Goal: Task Accomplishment & Management: Use online tool/utility

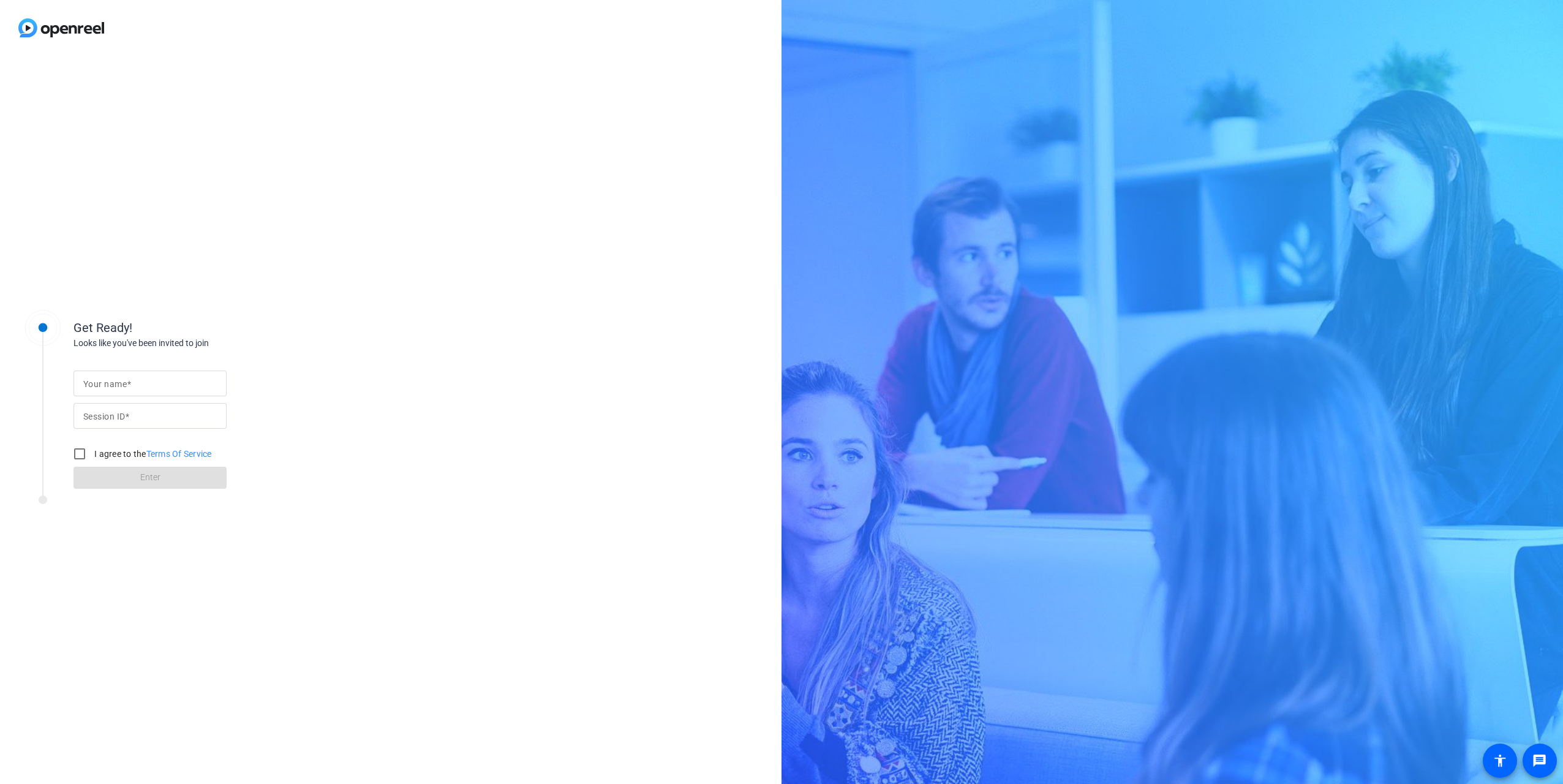
click at [128, 359] on span at bounding box center [129, 384] width 4 height 10
click at [128, 359] on input "Your name" at bounding box center [150, 383] width 134 height 15
type input "[PERSON_NAME]"
type input "s"
type input "SfVm"
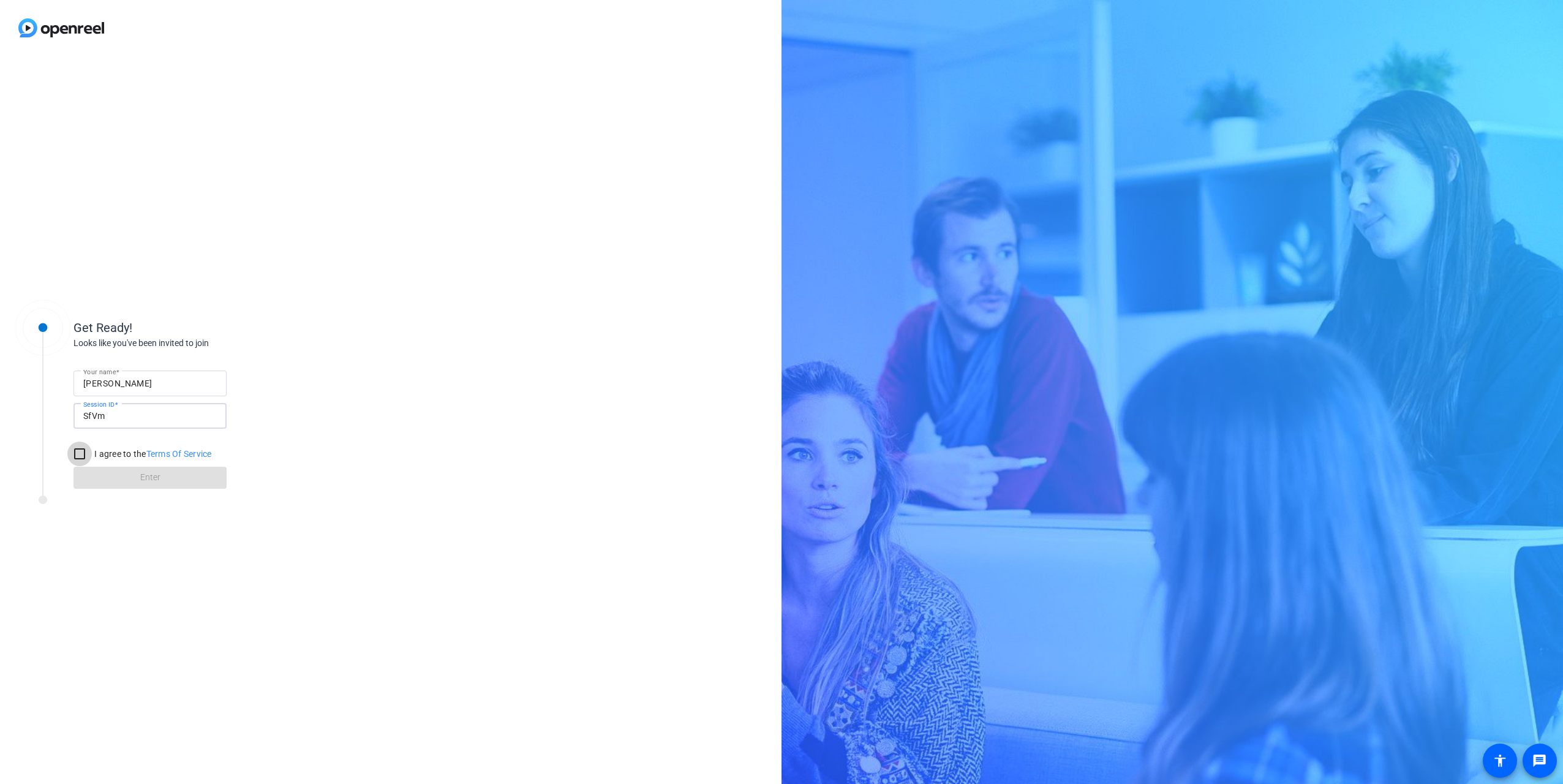
click at [80, 359] on input "I agree to the Terms Of Service" at bounding box center [79, 453] width 24 height 24
checkbox input "true"
click at [156, 359] on span "Enter" at bounding box center [150, 477] width 20 height 13
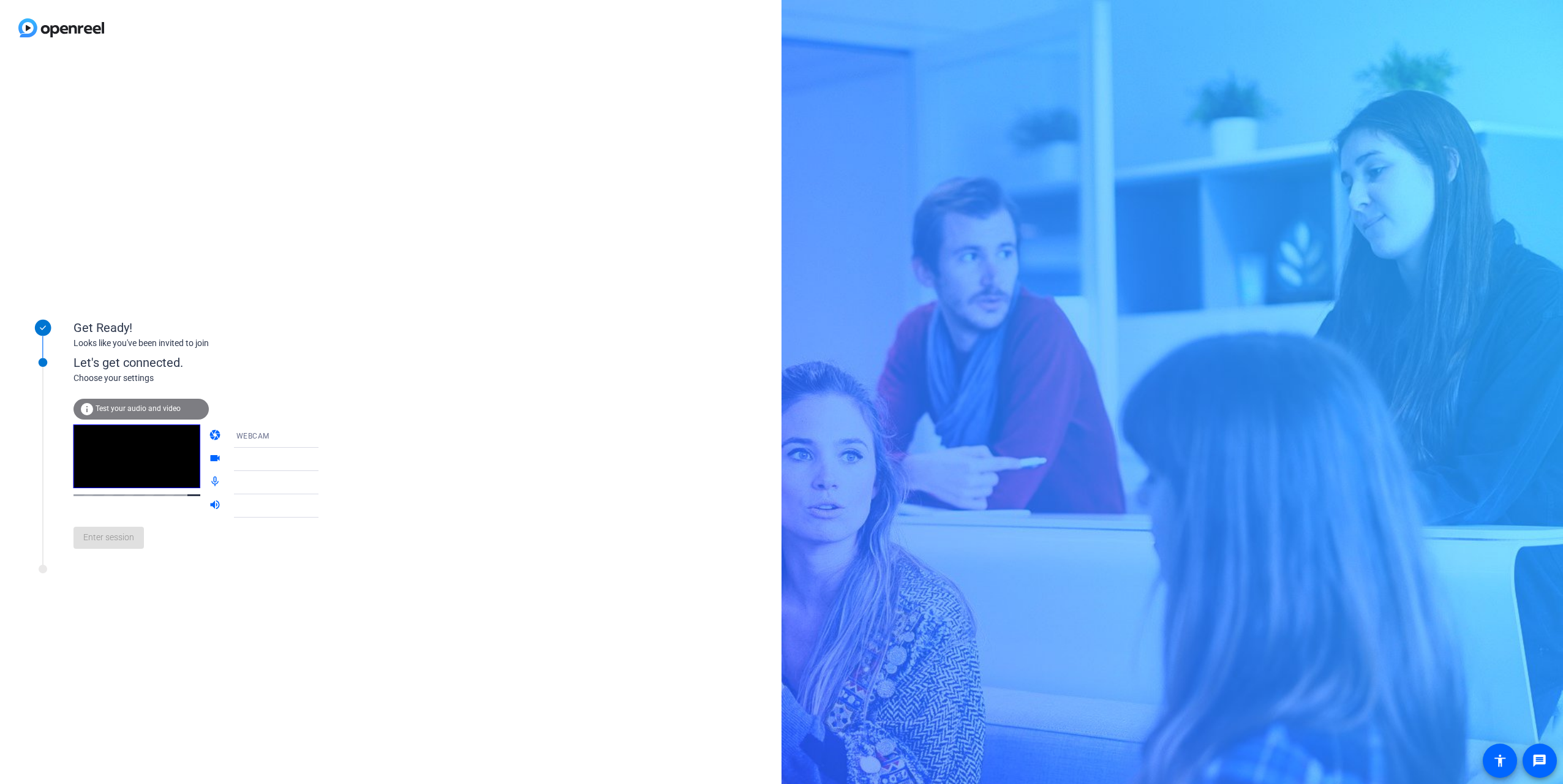
click at [268, 359] on div "WEBCAM" at bounding box center [283, 435] width 92 height 15
click at [237, 359] on span "DESKTOP" at bounding box center [236, 484] width 35 height 15
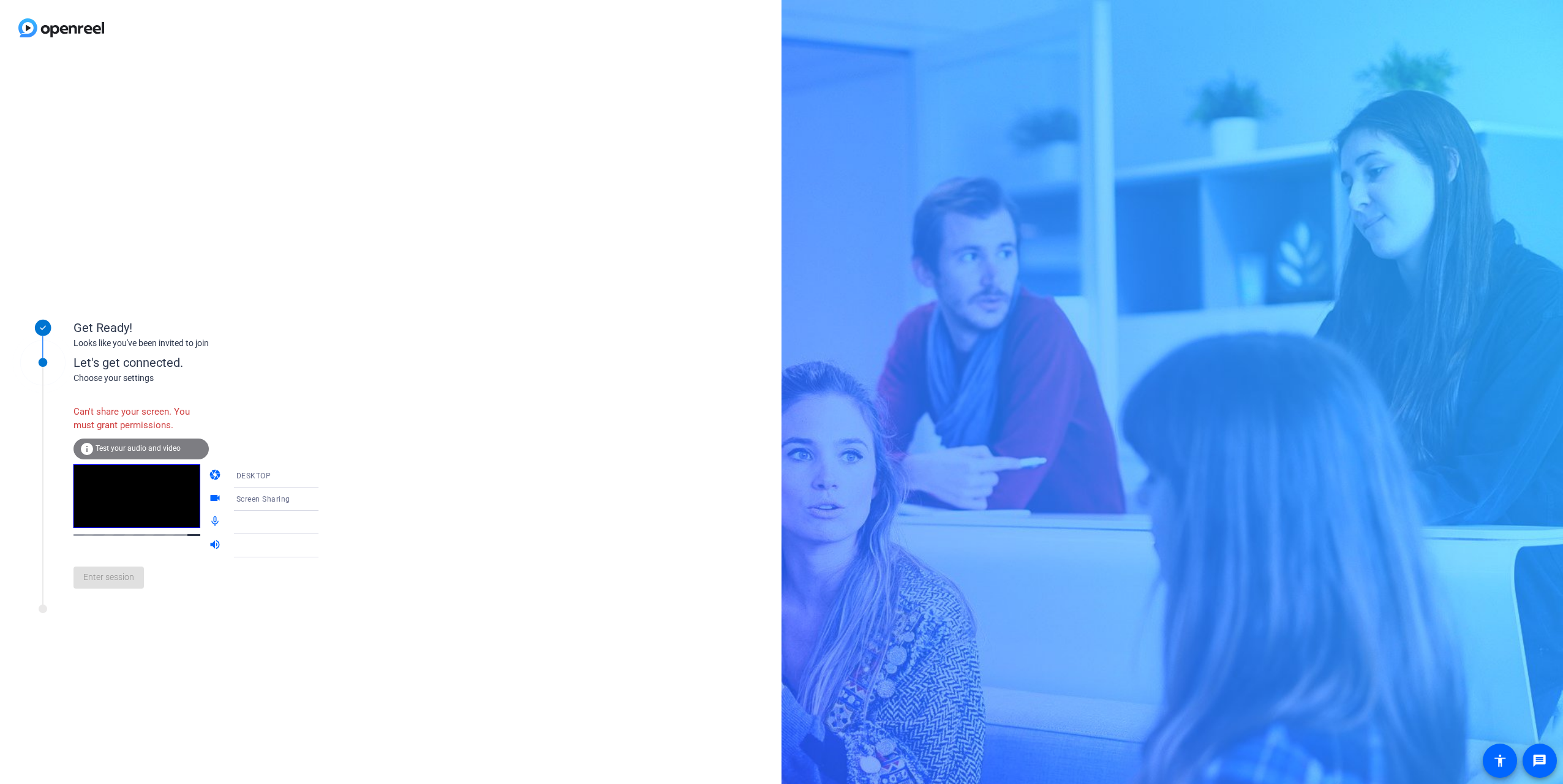
click at [259, 359] on span "Screen Sharing" at bounding box center [263, 499] width 54 height 8
click at [259, 359] on div at bounding box center [782, 392] width 1563 height 784
click at [250, 359] on div at bounding box center [283, 522] width 92 height 15
click at [209, 359] on mat-icon "mic_none" at bounding box center [216, 522] width 15 height 15
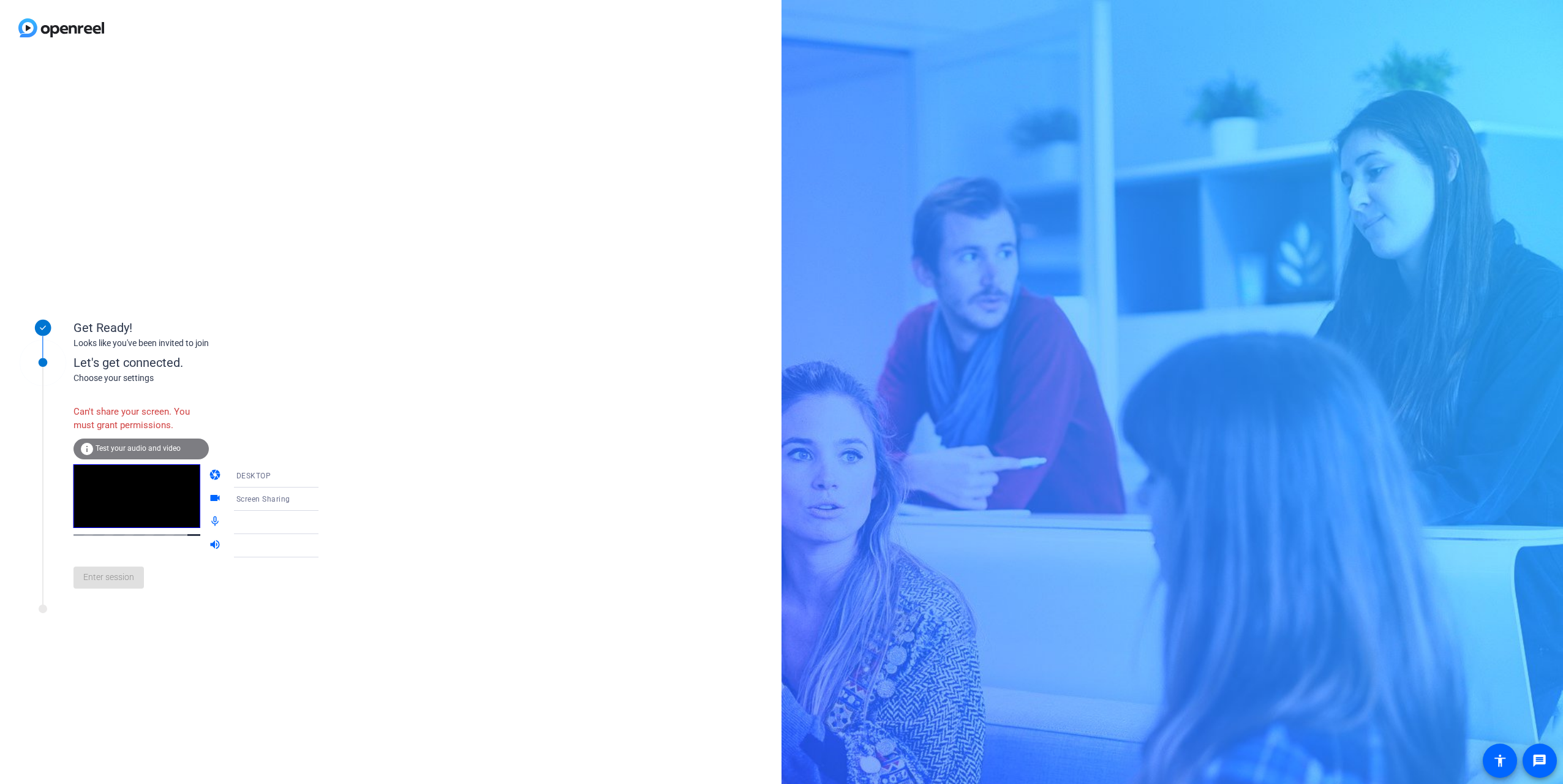
click at [237, 359] on div at bounding box center [285, 563] width 118 height 13
click at [253, 359] on div at bounding box center [283, 545] width 92 height 15
click at [127, 359] on span "Test your audio and video" at bounding box center [137, 448] width 85 height 8
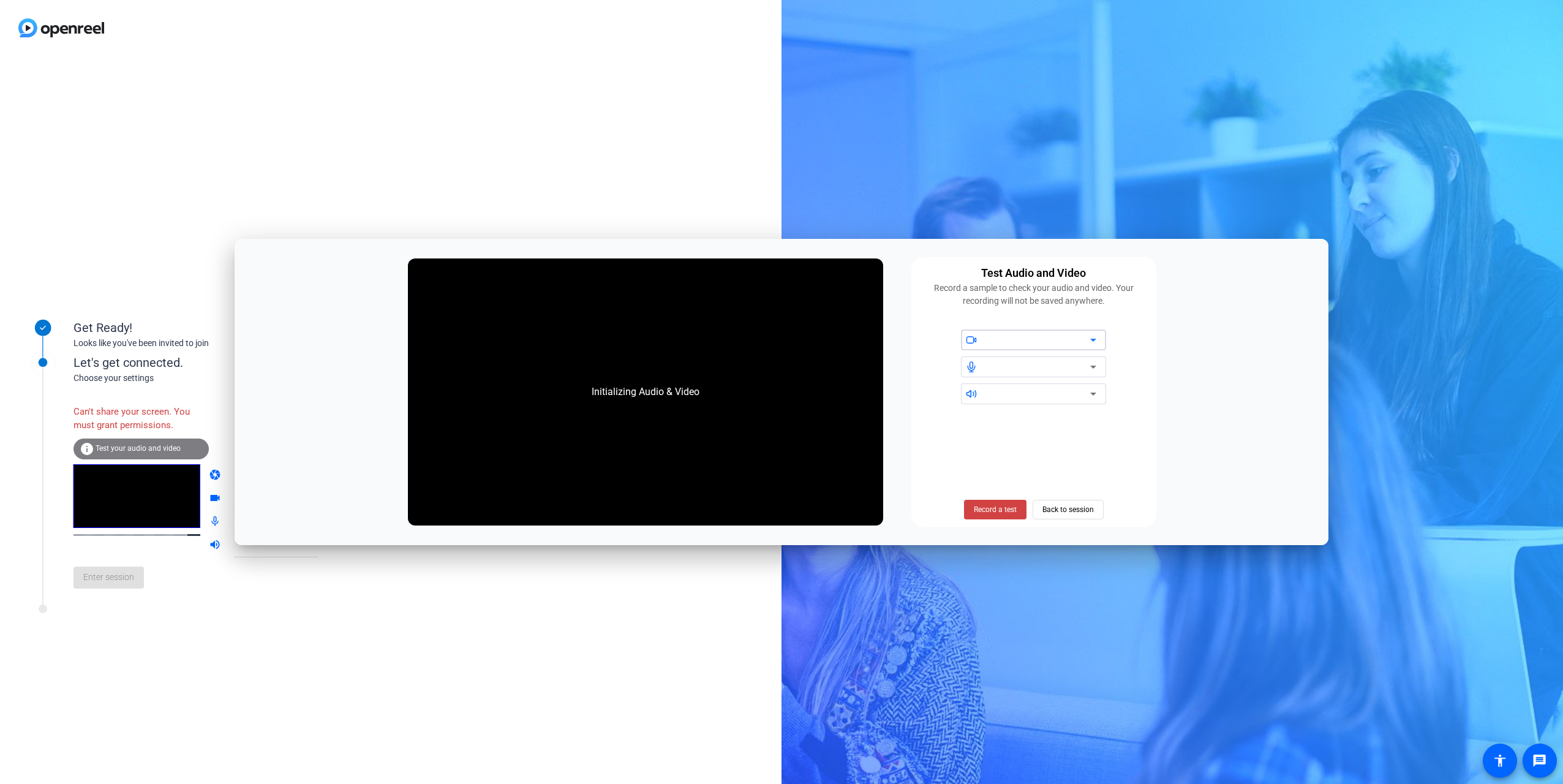
click at [515, 347] on div at bounding box center [1038, 340] width 104 height 15
click at [515, 340] on icon at bounding box center [1093, 340] width 15 height 15
click at [515, 359] on span "Record a test" at bounding box center [995, 509] width 43 height 11
click at [515, 359] on span "Stop Testing (6s)" at bounding box center [994, 509] width 56 height 11
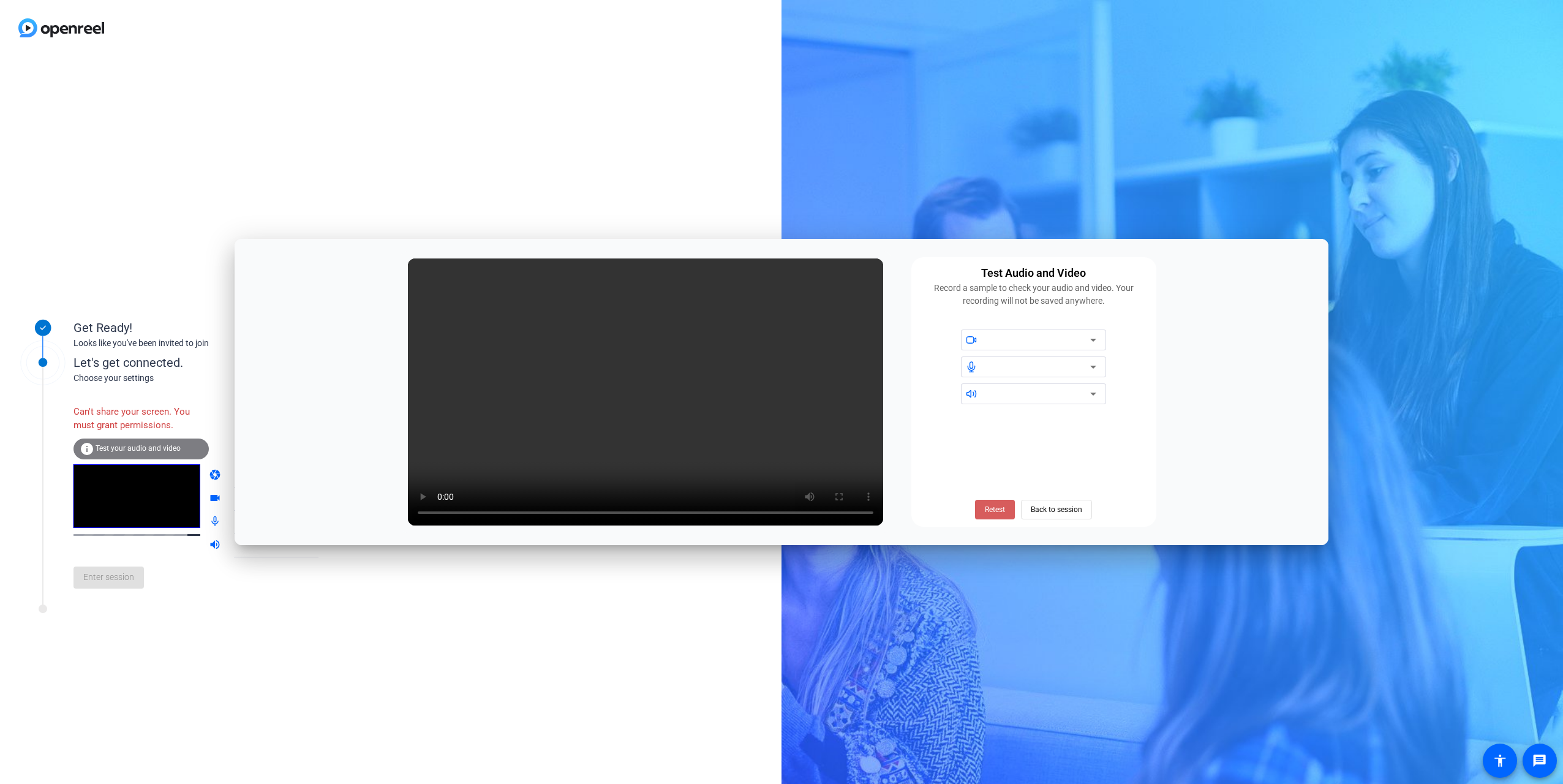
click at [515, 359] on span "Retest" at bounding box center [995, 509] width 20 height 11
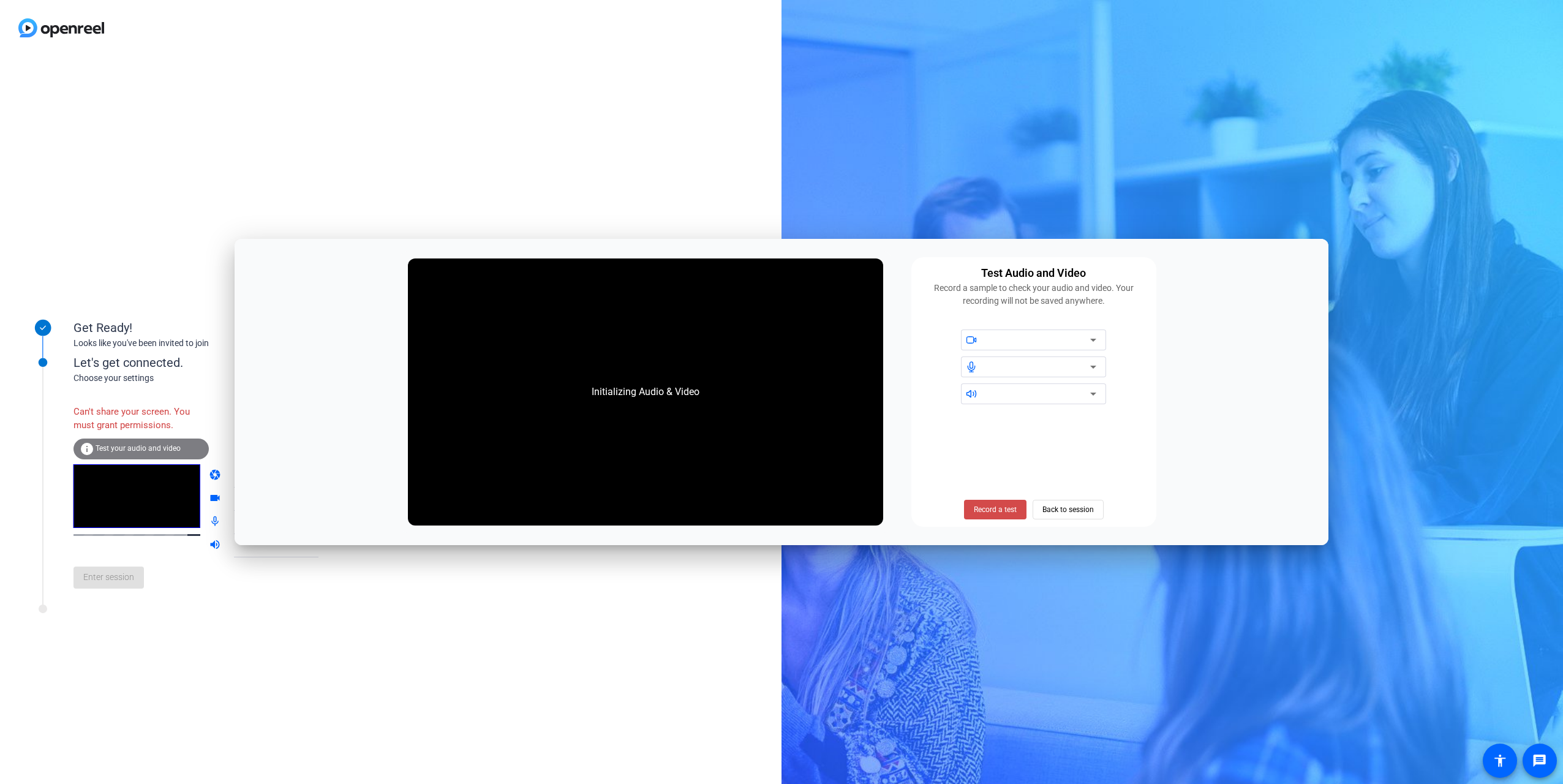
click at [515, 359] on span "Record a test" at bounding box center [995, 509] width 43 height 11
click at [515, 359] on span "Stop Testing (6s)" at bounding box center [994, 509] width 56 height 11
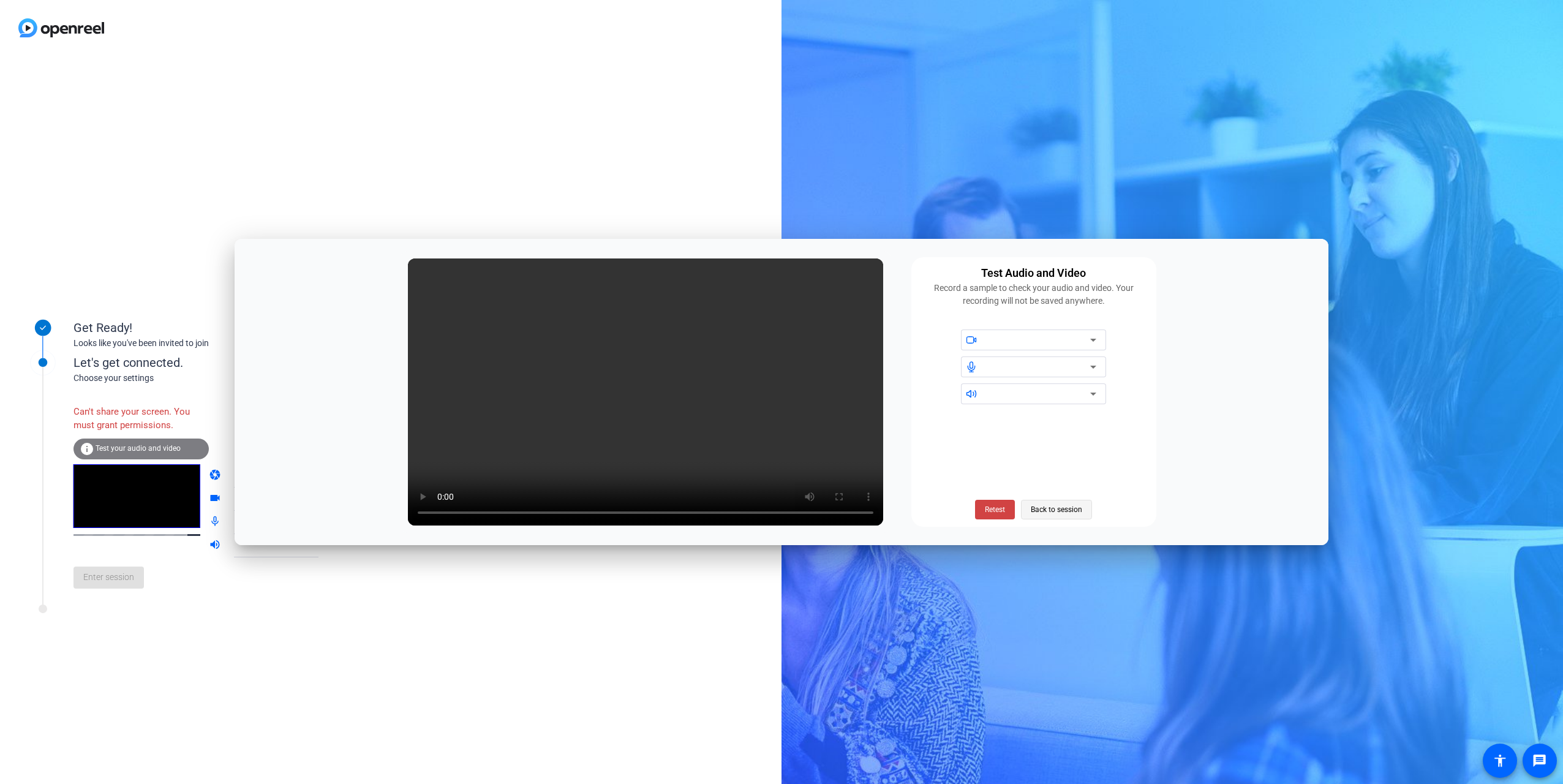
click at [515, 359] on span "Back to session" at bounding box center [1056, 510] width 51 height 23
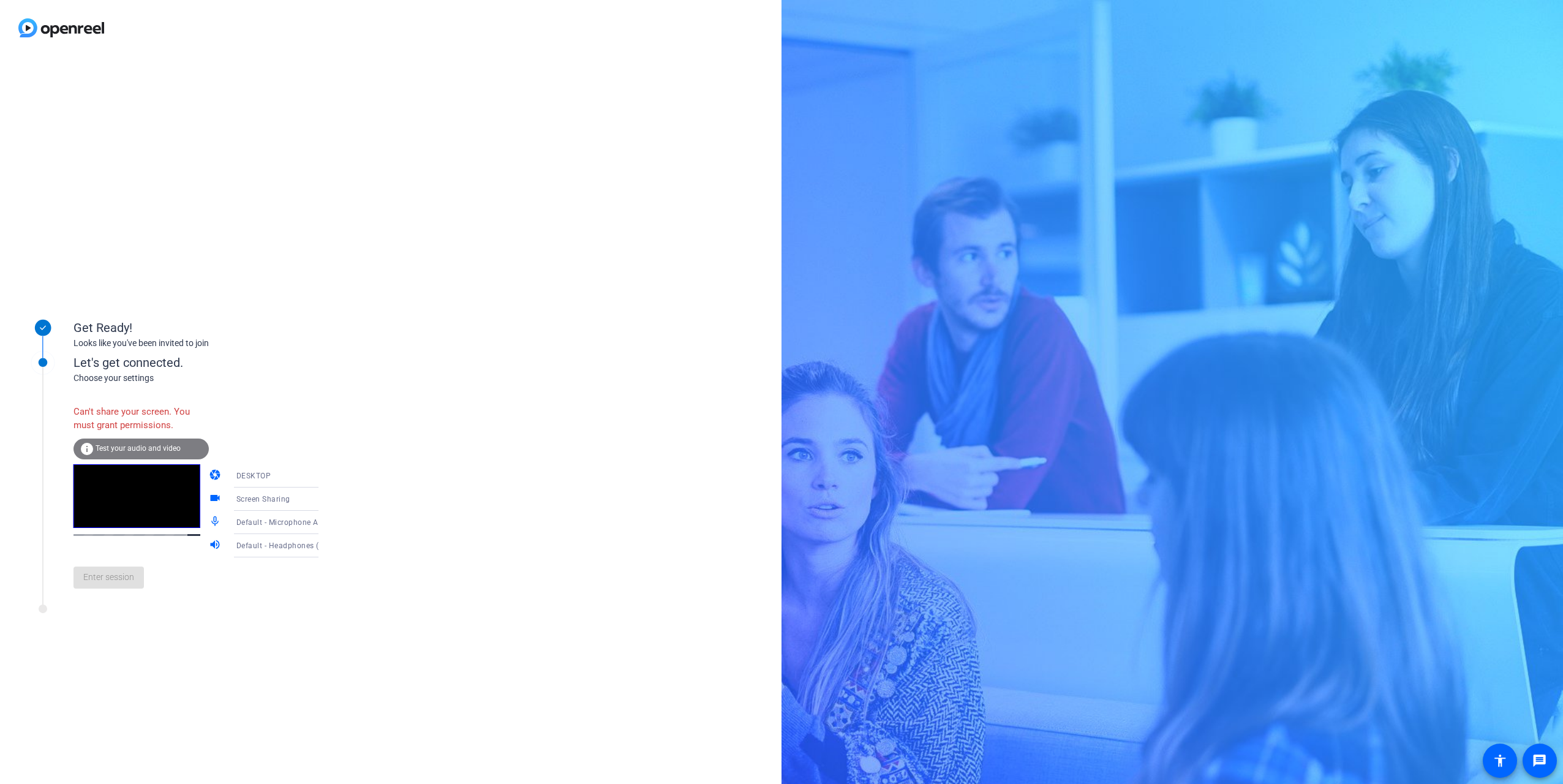
click at [290, 359] on div "Default - Microphone Array (Surface High Definition Audio)" at bounding box center [283, 522] width 92 height 15
click at [253, 359] on span "Communications - Headset (EPOS ADAPT 460T)" at bounding box center [266, 615] width 95 height 44
click at [287, 359] on span "Default - Headphones (EPOS ADAPT 460T)" at bounding box center [313, 545] width 153 height 10
click at [247, 359] on span "Communications - Headphones (EPOS ADAPT 460T)" at bounding box center [266, 623] width 95 height 44
click at [278, 359] on div "Screen Sharing" at bounding box center [283, 499] width 92 height 15
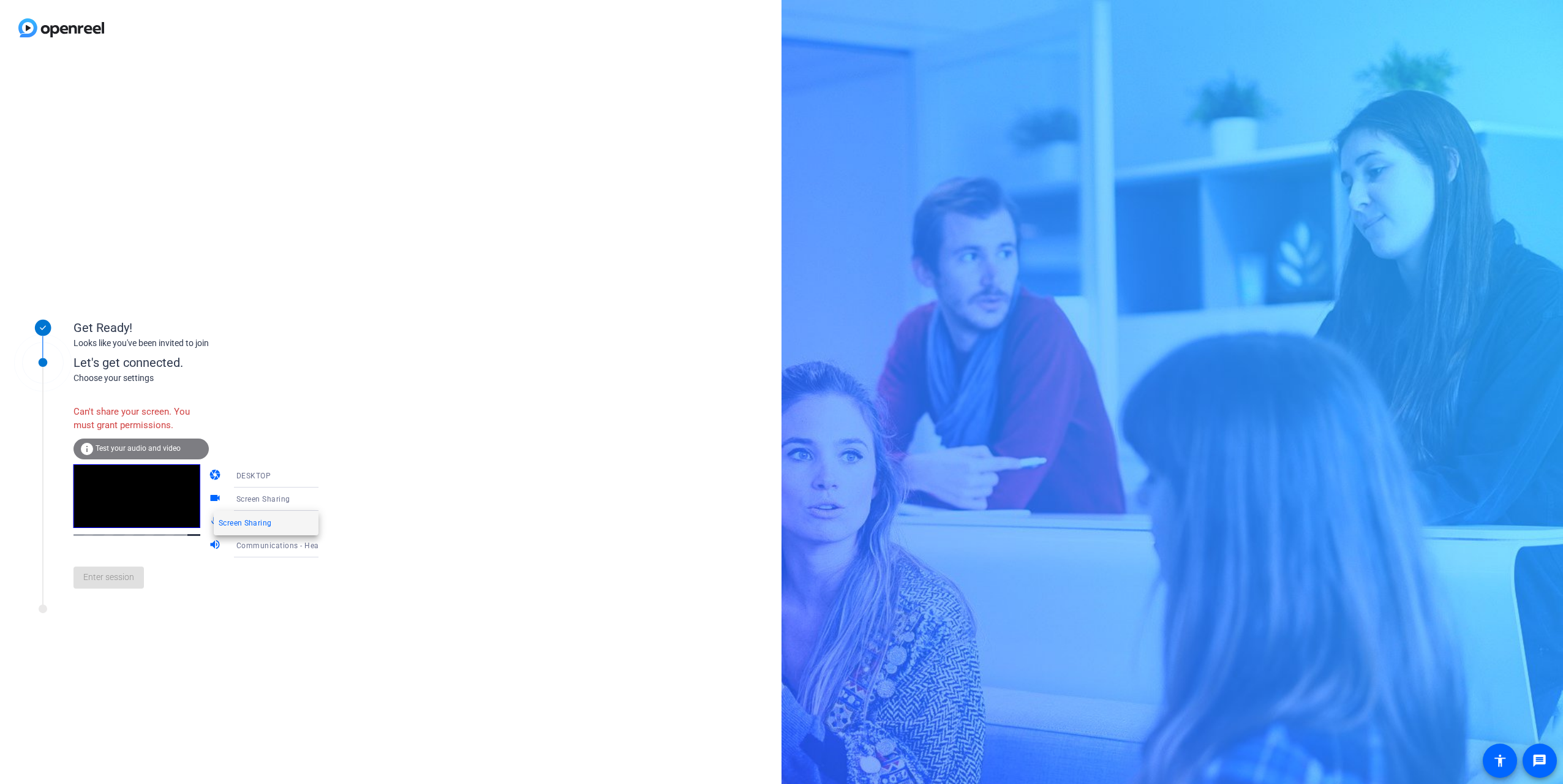
click at [279, 359] on div at bounding box center [782, 392] width 1563 height 784
click at [324, 359] on icon at bounding box center [331, 476] width 15 height 15
click at [243, 359] on span "DESKTOP" at bounding box center [236, 524] width 35 height 15
click at [222, 359] on div "Get Ready! Looks like you've been invited to join Let's get connected. Choose y…" at bounding box center [391, 419] width 782 height 728
click at [90, 359] on div "Enter session" at bounding box center [208, 577] width 270 height 40
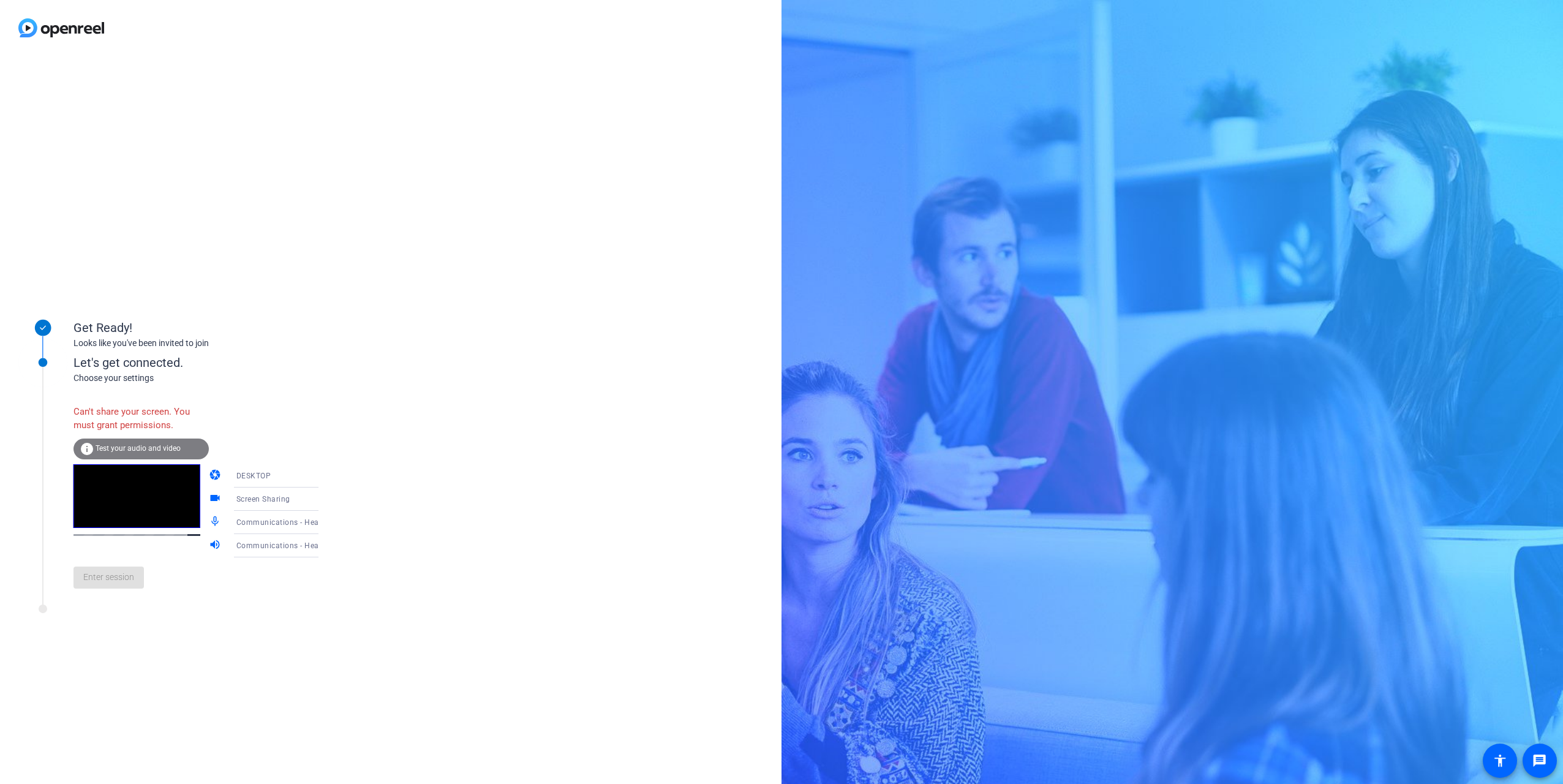
click at [145, 359] on div "info Test your audio and video" at bounding box center [141, 449] width 136 height 21
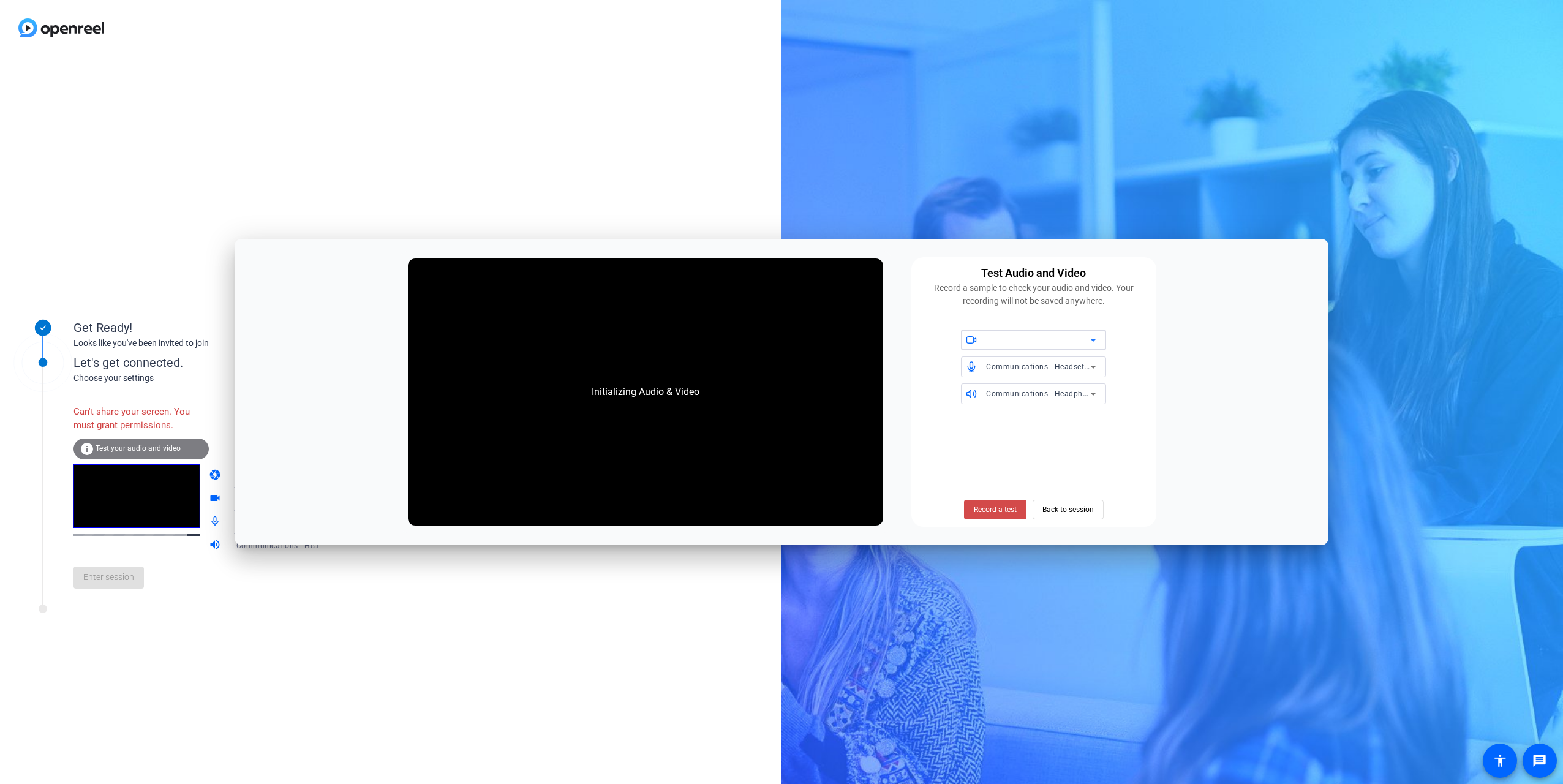
click at [515, 359] on span at bounding box center [995, 510] width 63 height 29
click at [515, 359] on span "Record a test" at bounding box center [995, 509] width 43 height 11
click at [515, 359] on span at bounding box center [995, 510] width 63 height 29
click at [515, 359] on span "Record a test" at bounding box center [995, 509] width 43 height 11
click at [515, 338] on div at bounding box center [1038, 340] width 104 height 15
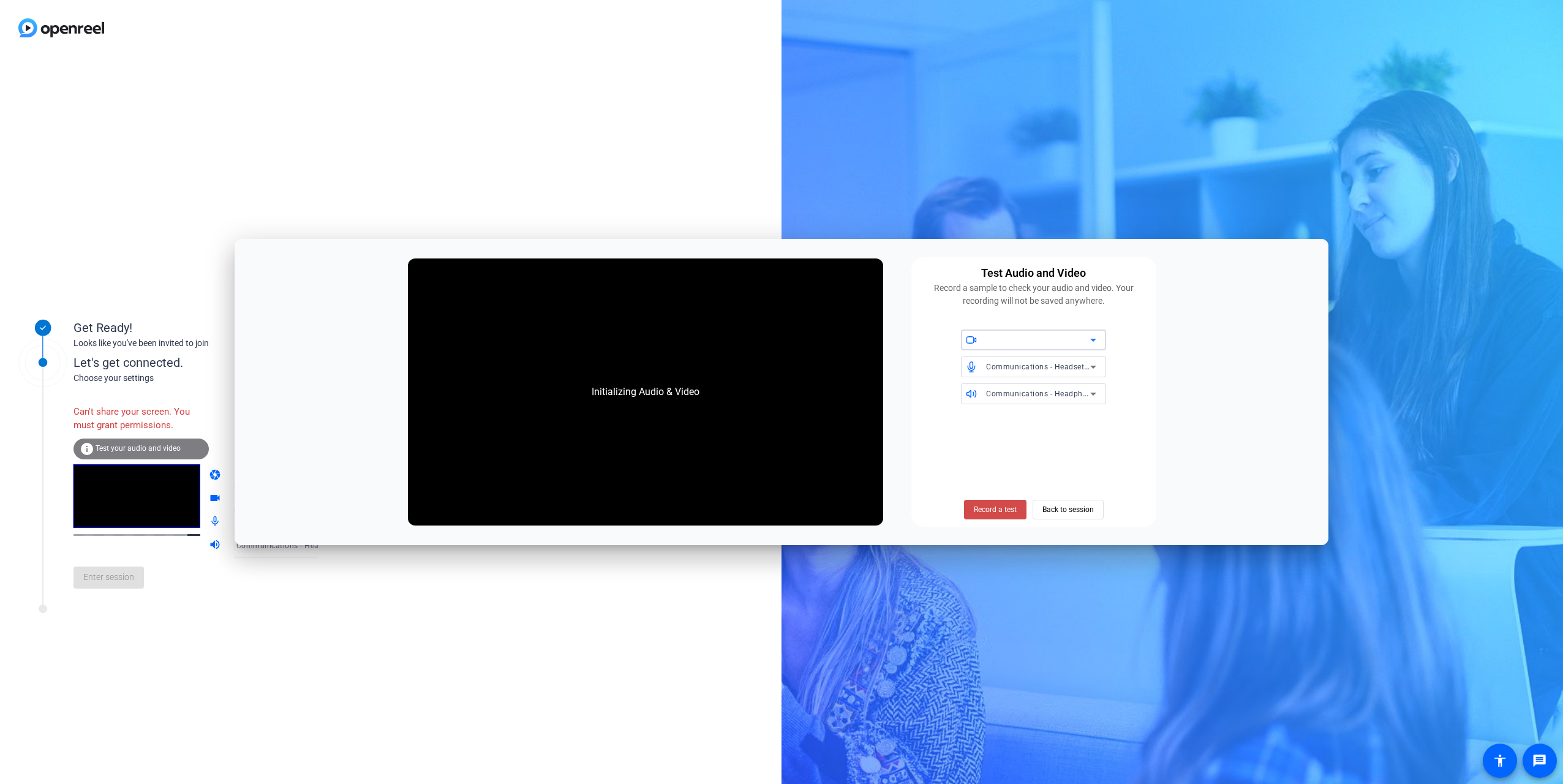
click at [515, 359] on span "Record a test" at bounding box center [995, 509] width 43 height 11
click at [515, 359] on div "Get Ready! Looks like you've been invited to join Let's get connected. Choose y…" at bounding box center [391, 419] width 782 height 728
click at [515, 359] on span at bounding box center [1068, 510] width 70 height 29
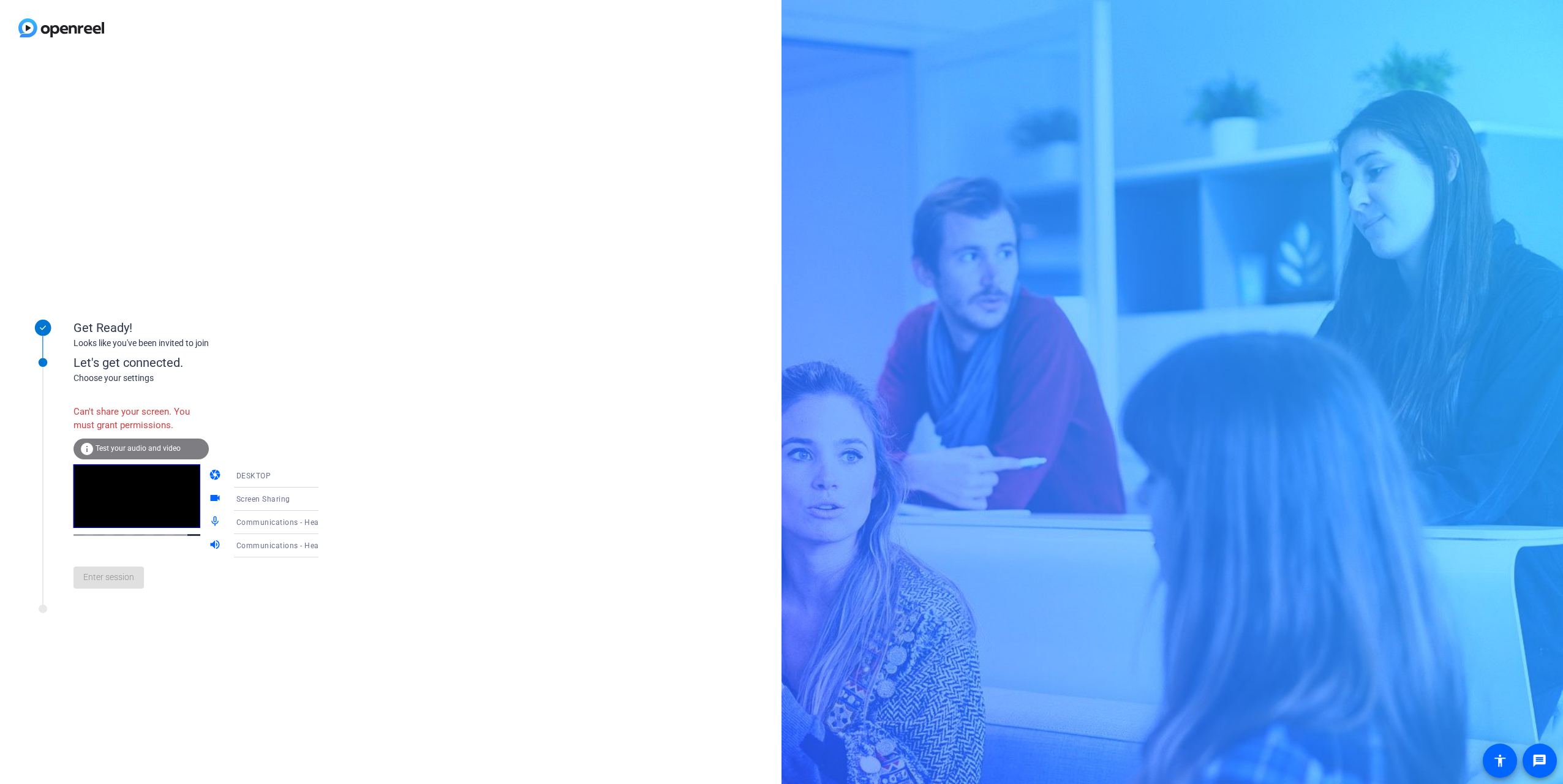
click at [109, 359] on video at bounding box center [137, 496] width 127 height 64
drag, startPoint x: 85, startPoint y: 410, endPoint x: 287, endPoint y: 420, distance: 202.2
click at [287, 359] on div "Can't share your screen. You must grant permissions. info Test your audio and v…" at bounding box center [208, 498] width 270 height 199
drag, startPoint x: 287, startPoint y: 420, endPoint x: 226, endPoint y: 425, distance: 61.2
click at [226, 359] on div "Can't share your screen. You must grant permissions. info Test your audio and v…" at bounding box center [208, 498] width 270 height 199
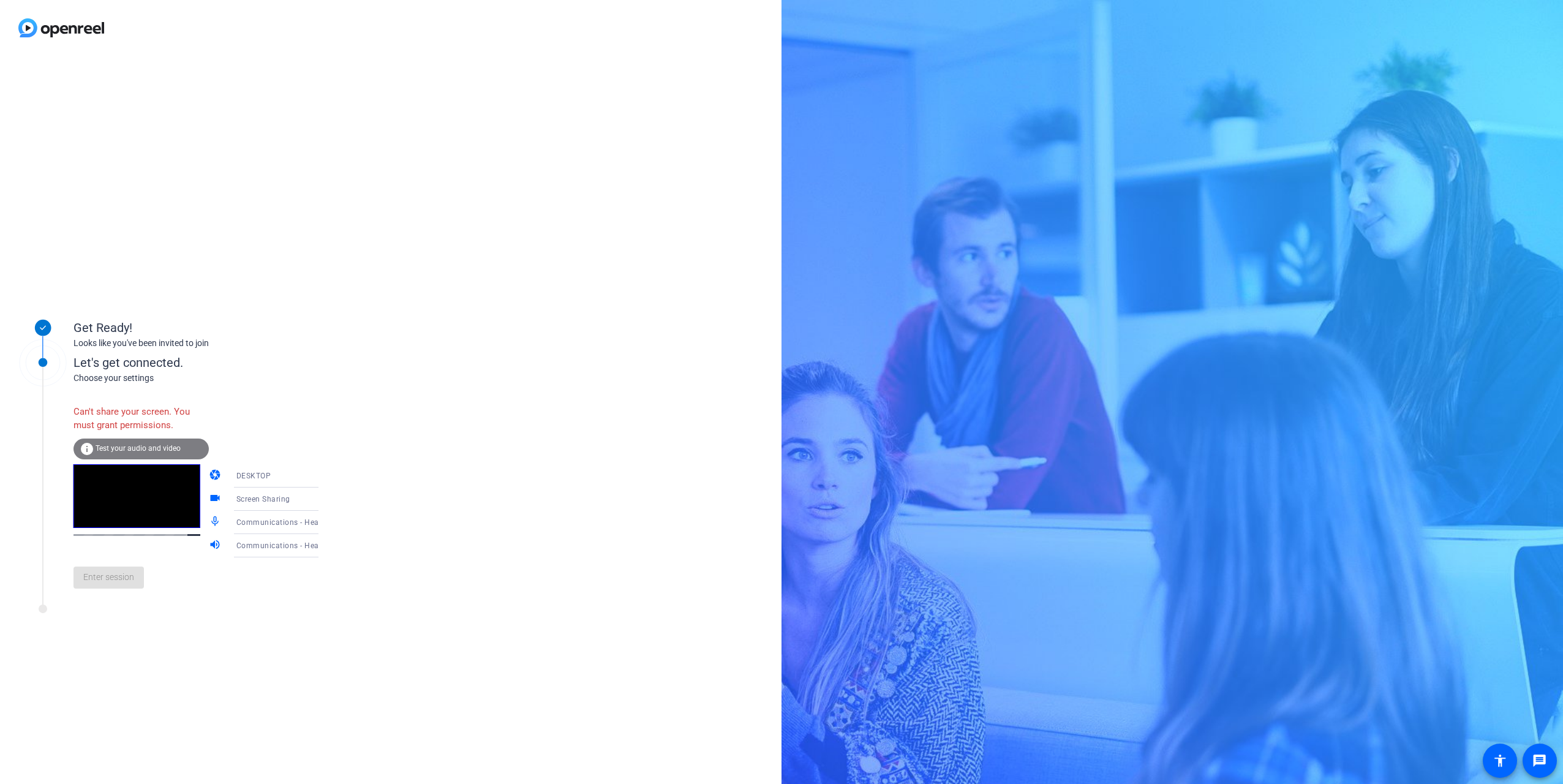
click at [324, 359] on icon at bounding box center [331, 499] width 15 height 15
click at [249, 359] on span "Screen Sharing" at bounding box center [245, 522] width 52 height 15
click at [253, 359] on span "Screen Sharing" at bounding box center [263, 499] width 54 height 8
click at [297, 359] on div at bounding box center [782, 392] width 1563 height 784
click at [324, 359] on icon at bounding box center [331, 476] width 15 height 15
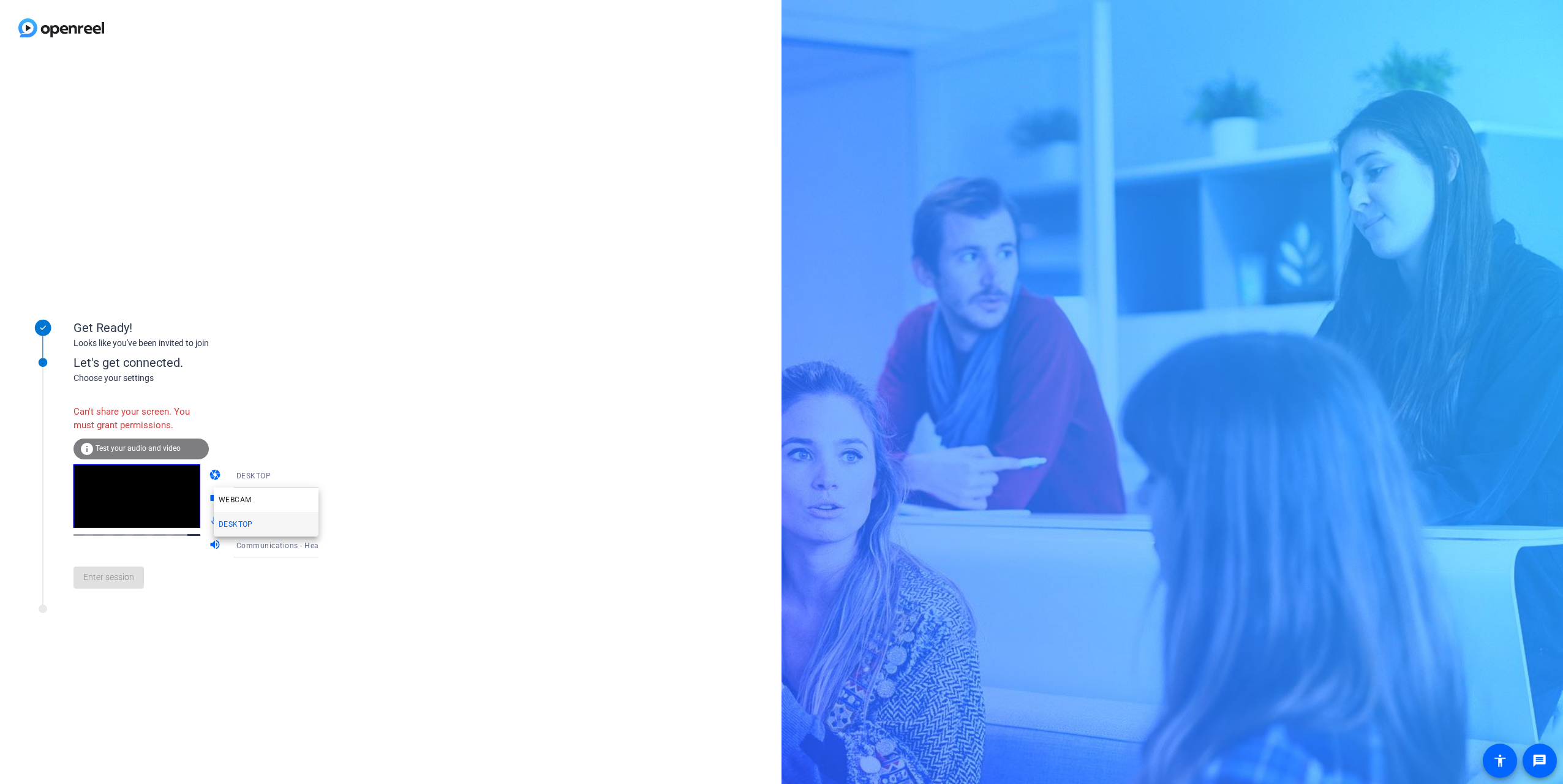
click at [136, 359] on div at bounding box center [782, 392] width 1563 height 784
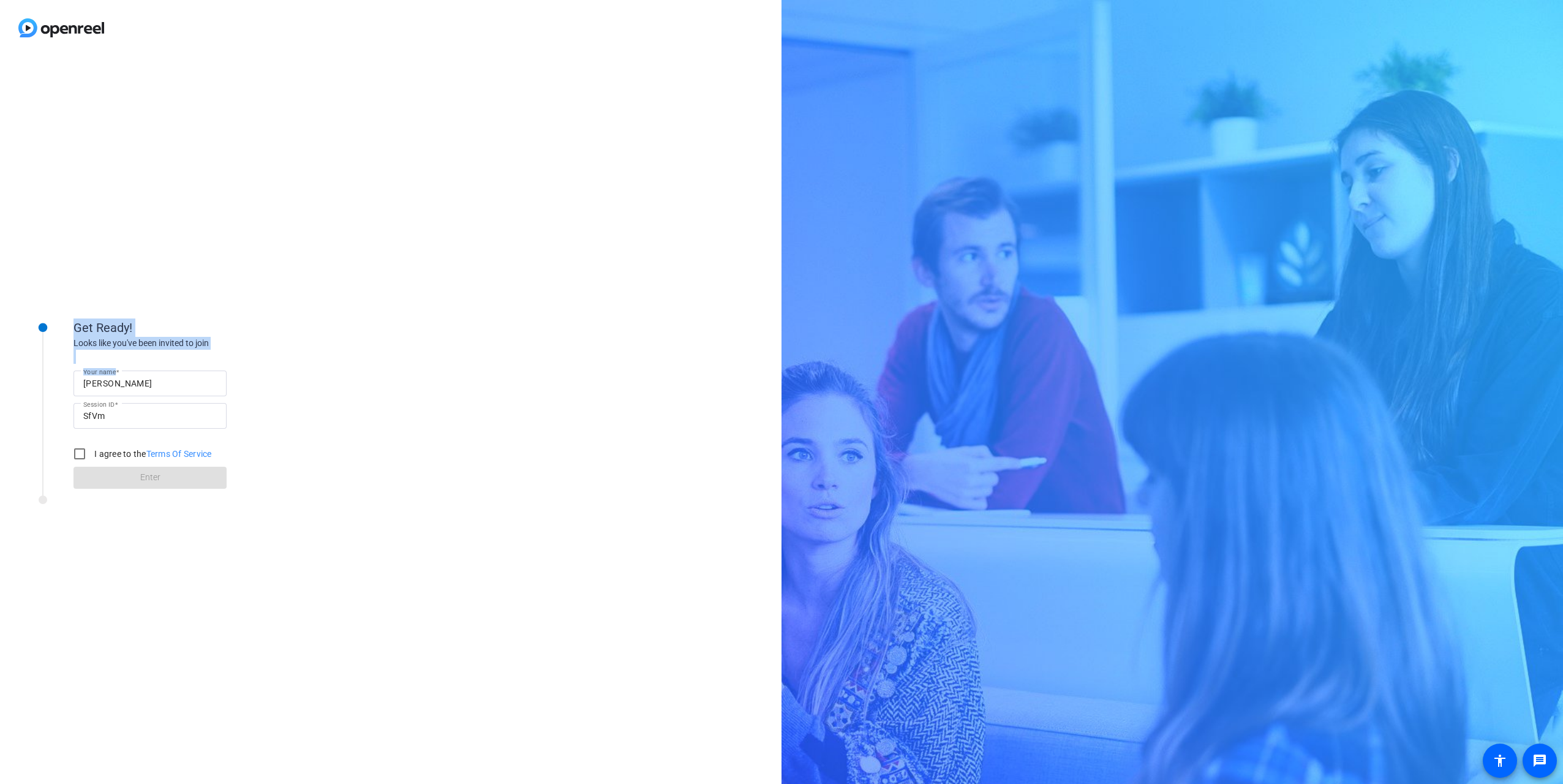
drag, startPoint x: 137, startPoint y: 373, endPoint x: 2, endPoint y: 377, distance: 135.1
click at [2, 377] on div "Get Ready! Looks like you've been invited to join Your name Ben Gold Session ID…" at bounding box center [391, 419] width 782 height 728
drag, startPoint x: 2, startPoint y: 377, endPoint x: 134, endPoint y: 384, distance: 132.2
click at [137, 384] on input "Ben Gold" at bounding box center [150, 383] width 134 height 15
drag, startPoint x: 132, startPoint y: 384, endPoint x: 7, endPoint y: 379, distance: 125.1
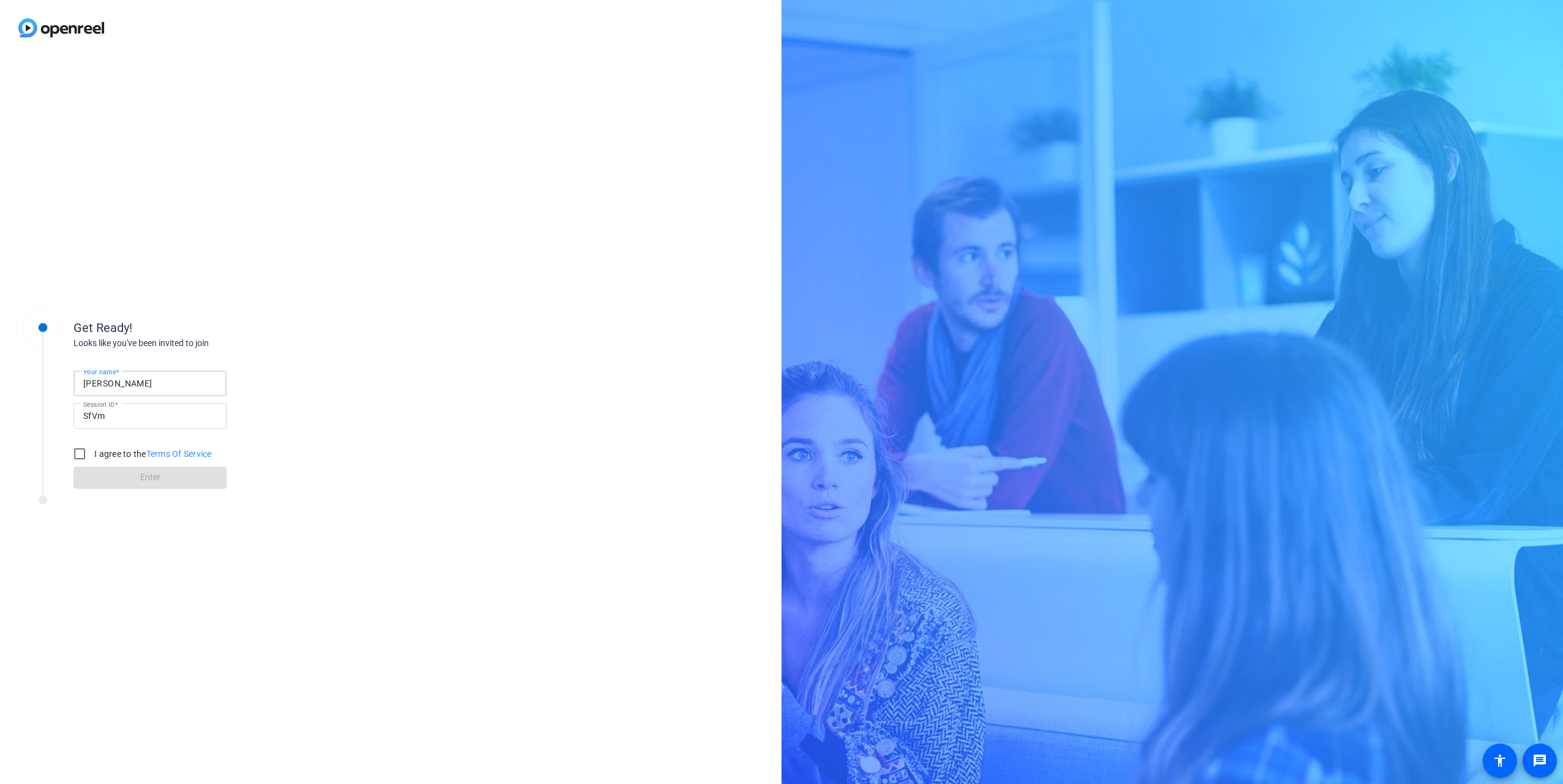
click at [7, 379] on div "Get Ready! Looks like you've been invited to join Your name Ben Gold Session ID…" at bounding box center [391, 419] width 782 height 728
type input "[PERSON_NAME]"
drag, startPoint x: 78, startPoint y: 453, endPoint x: 155, endPoint y: 501, distance: 90.7
click at [78, 454] on input "I agree to the Terms Of Service" at bounding box center [79, 453] width 24 height 24
checkbox input "true"
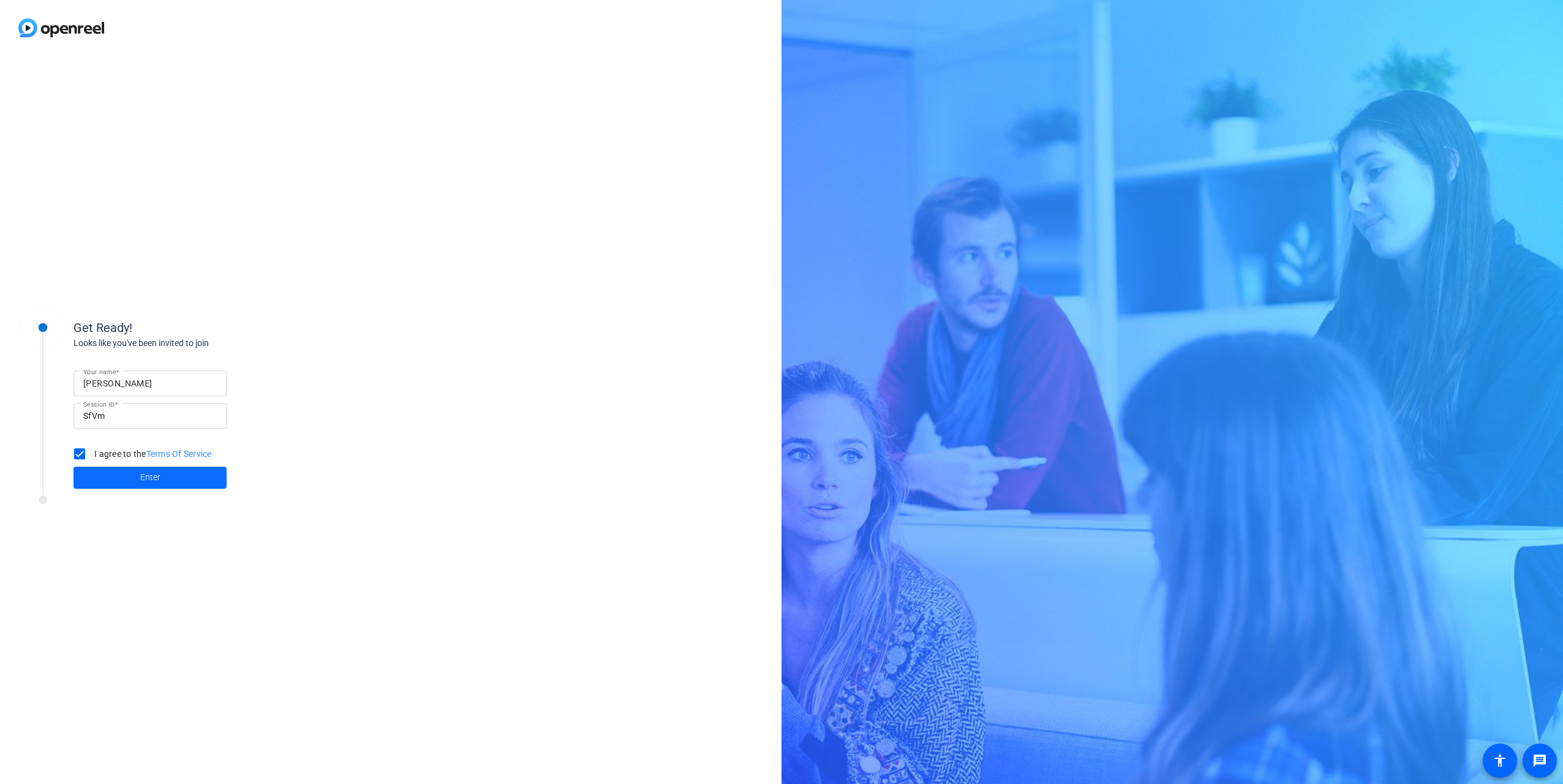
click at [155, 489] on span at bounding box center [150, 478] width 153 height 29
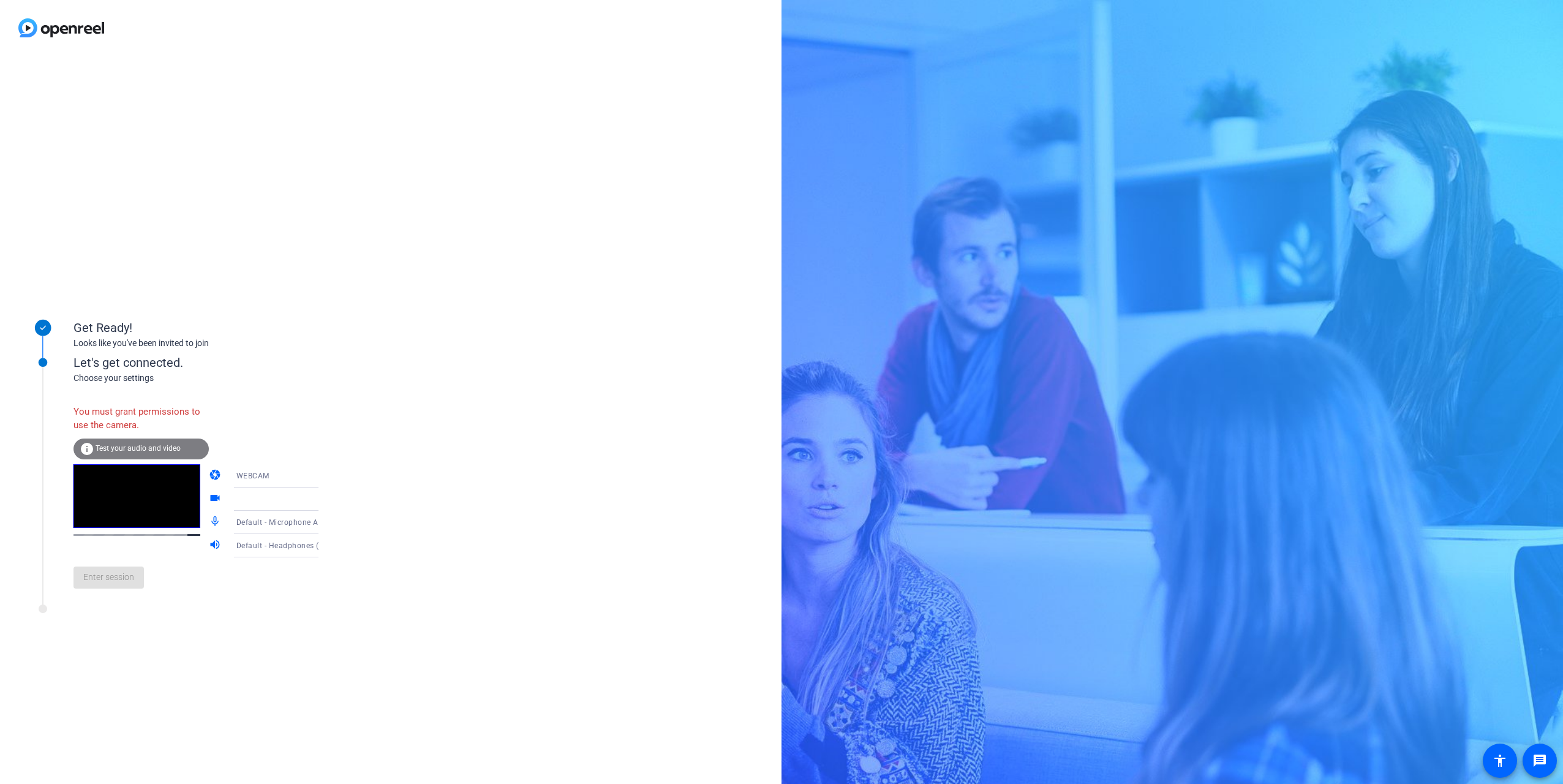
click at [121, 448] on span "Test your audio and video" at bounding box center [137, 448] width 85 height 8
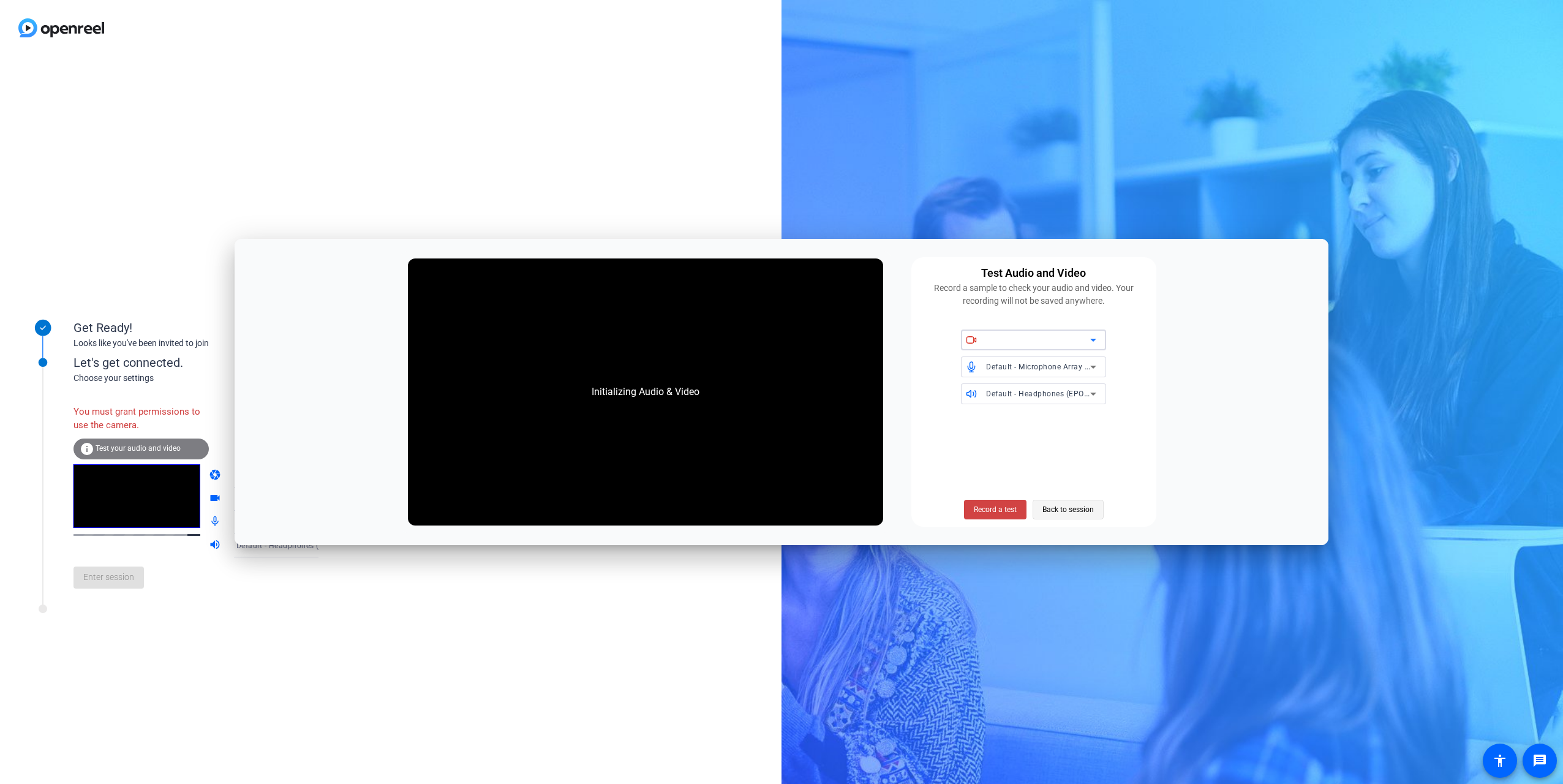
click at [1099, 514] on span at bounding box center [1068, 510] width 70 height 29
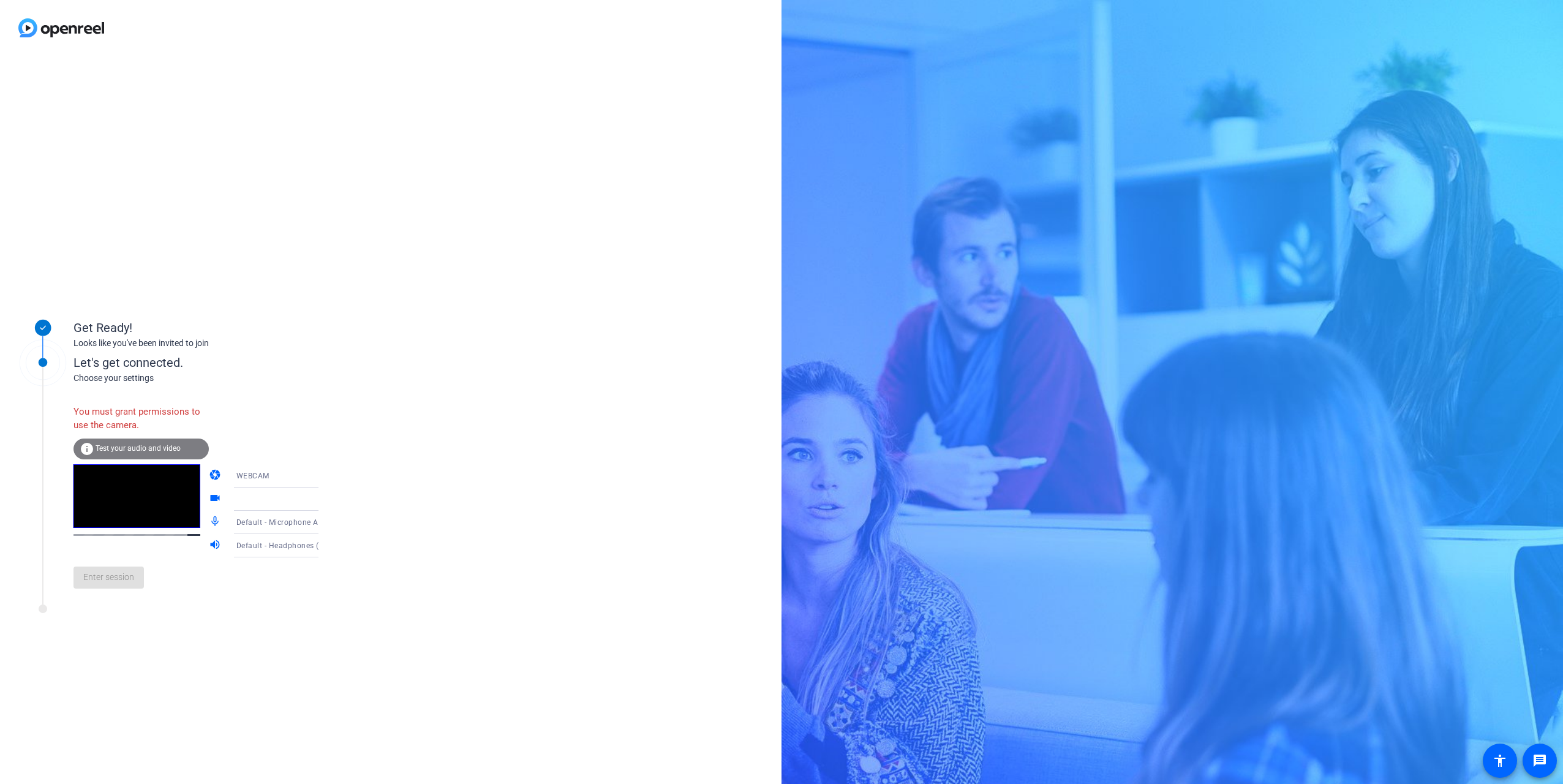
click at [324, 474] on icon at bounding box center [331, 476] width 15 height 15
click at [235, 521] on span "DESKTOP" at bounding box center [236, 524] width 35 height 15
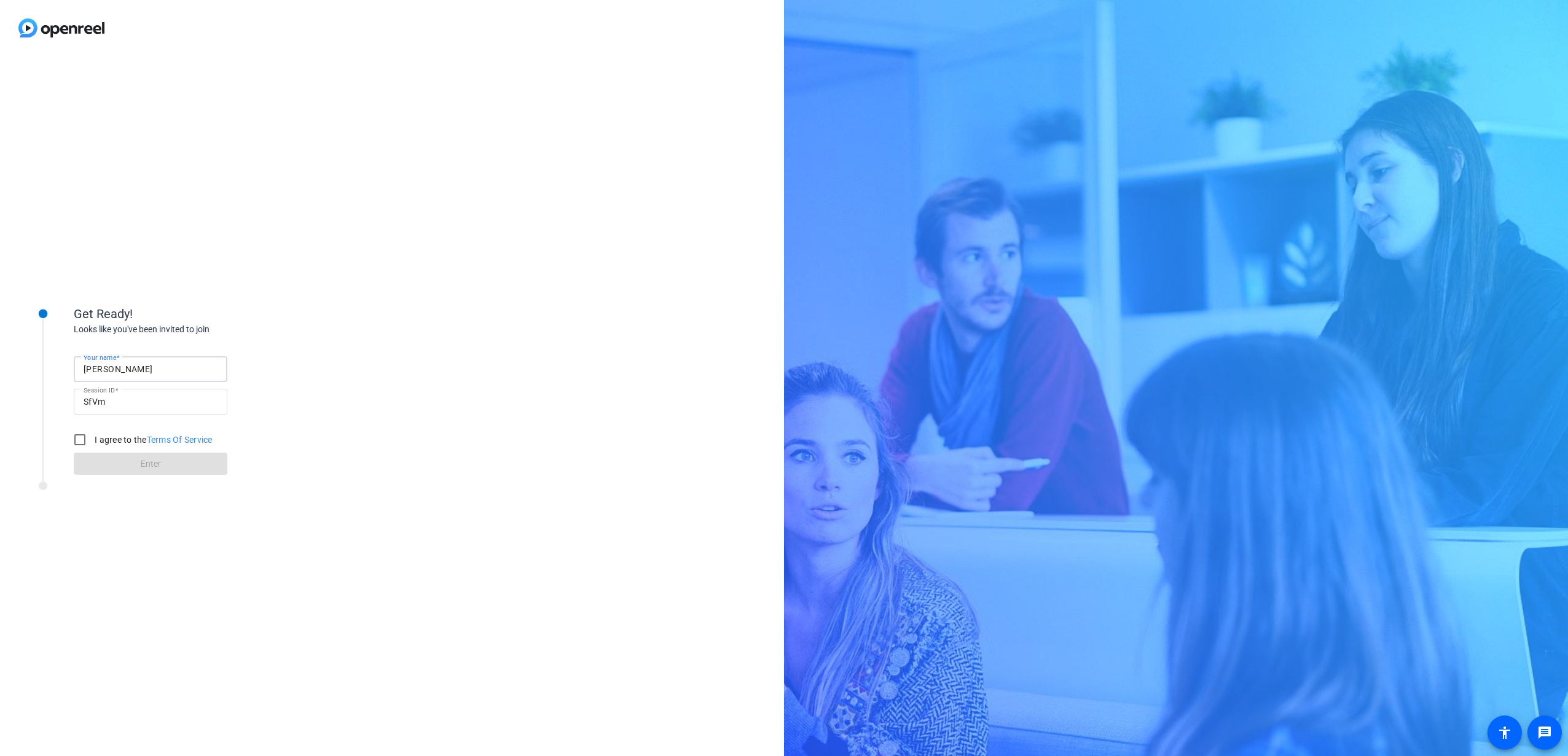
drag, startPoint x: 128, startPoint y: 367, endPoint x: 32, endPoint y: 367, distance: 96.0
click at [32, 367] on div "Get Ready! Looks like you've been invited to join Your name Ben Gold Session ID…" at bounding box center [166, 382] width 307 height 199
type input "[PERSON_NAME]"
click at [81, 437] on input "I agree to the Terms Of Service" at bounding box center [80, 440] width 24 height 24
checkbox input "true"
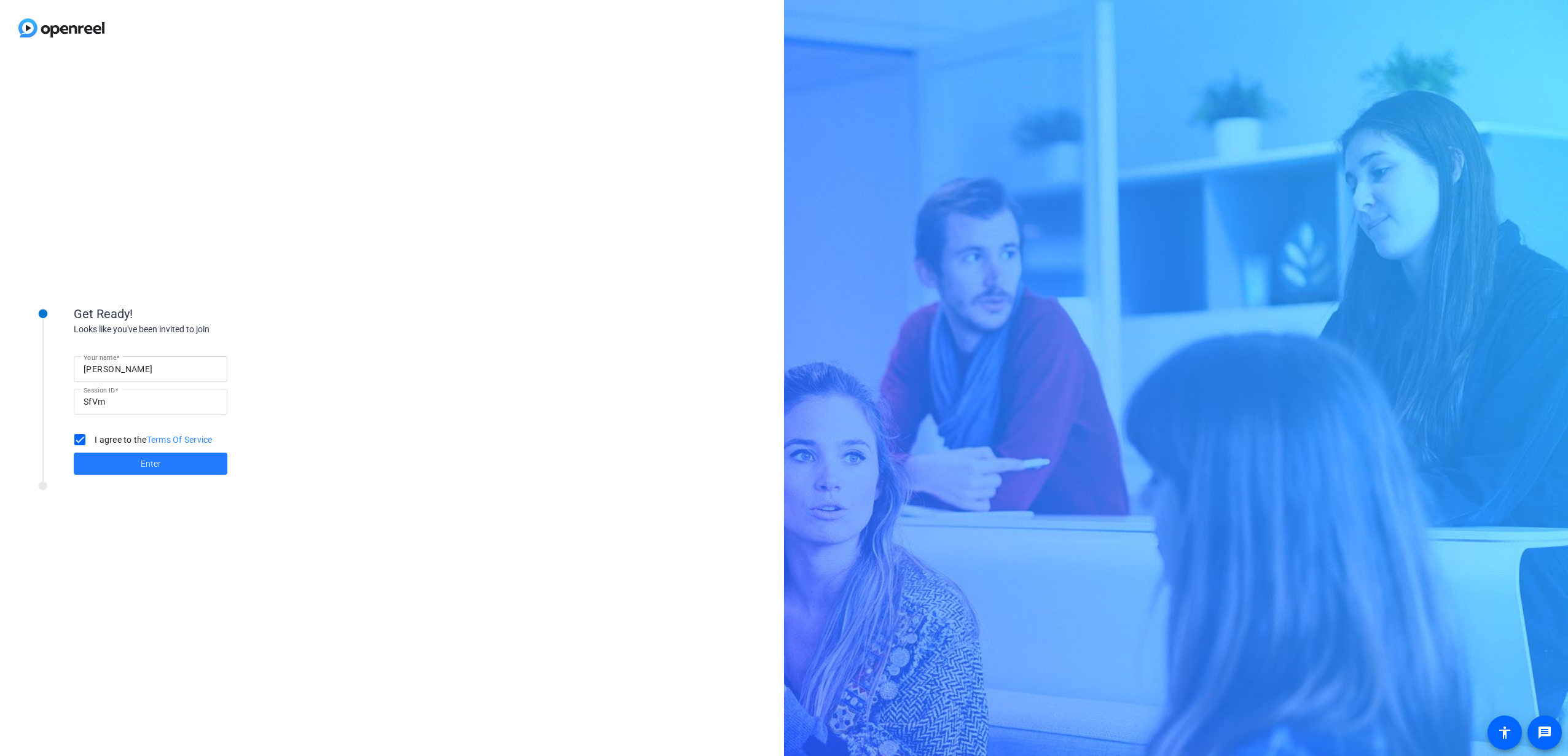
click at [101, 469] on span at bounding box center [150, 464] width 153 height 29
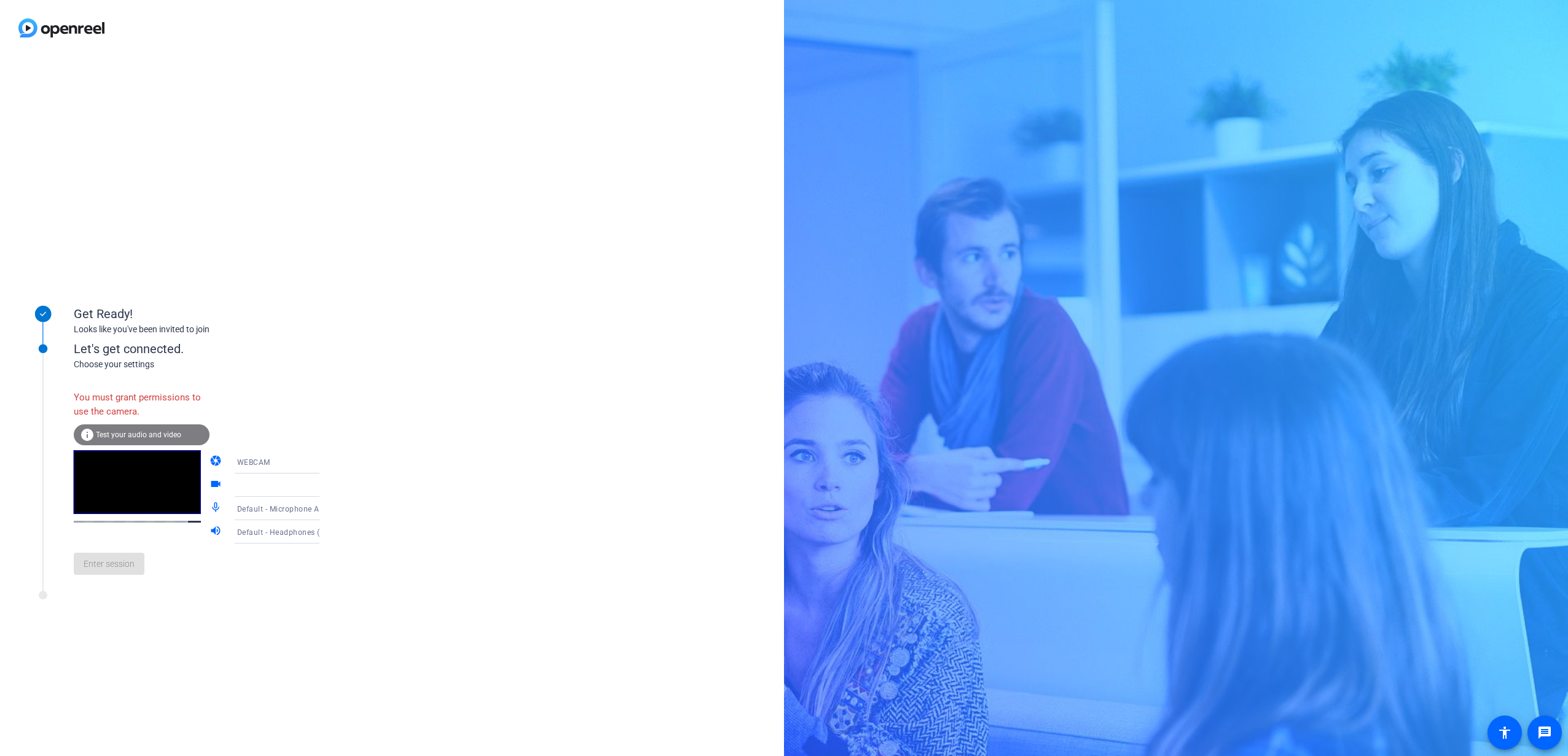
click at [124, 432] on span "Test your audio and video" at bounding box center [138, 434] width 85 height 8
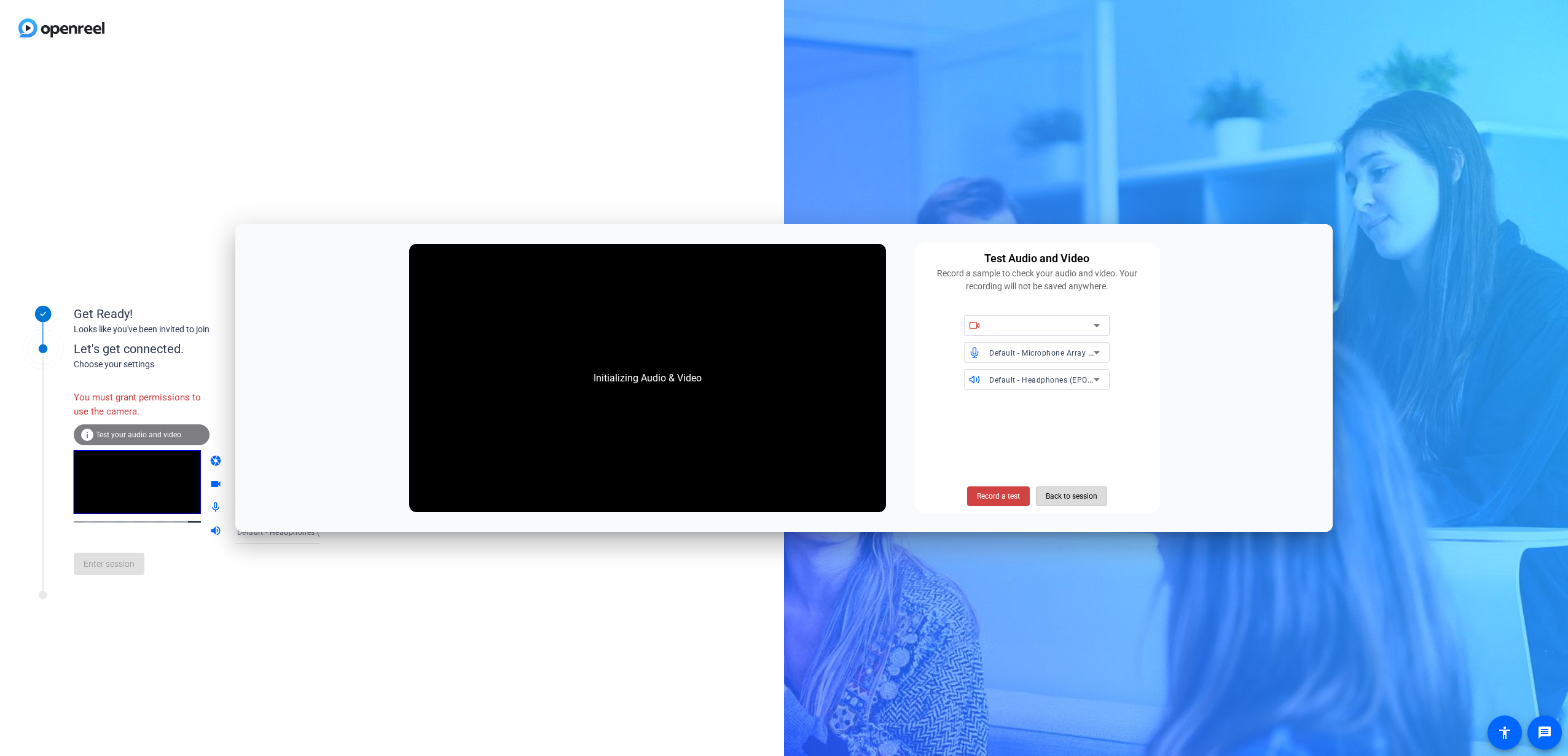
click at [1086, 491] on span "Back to session" at bounding box center [1071, 496] width 51 height 23
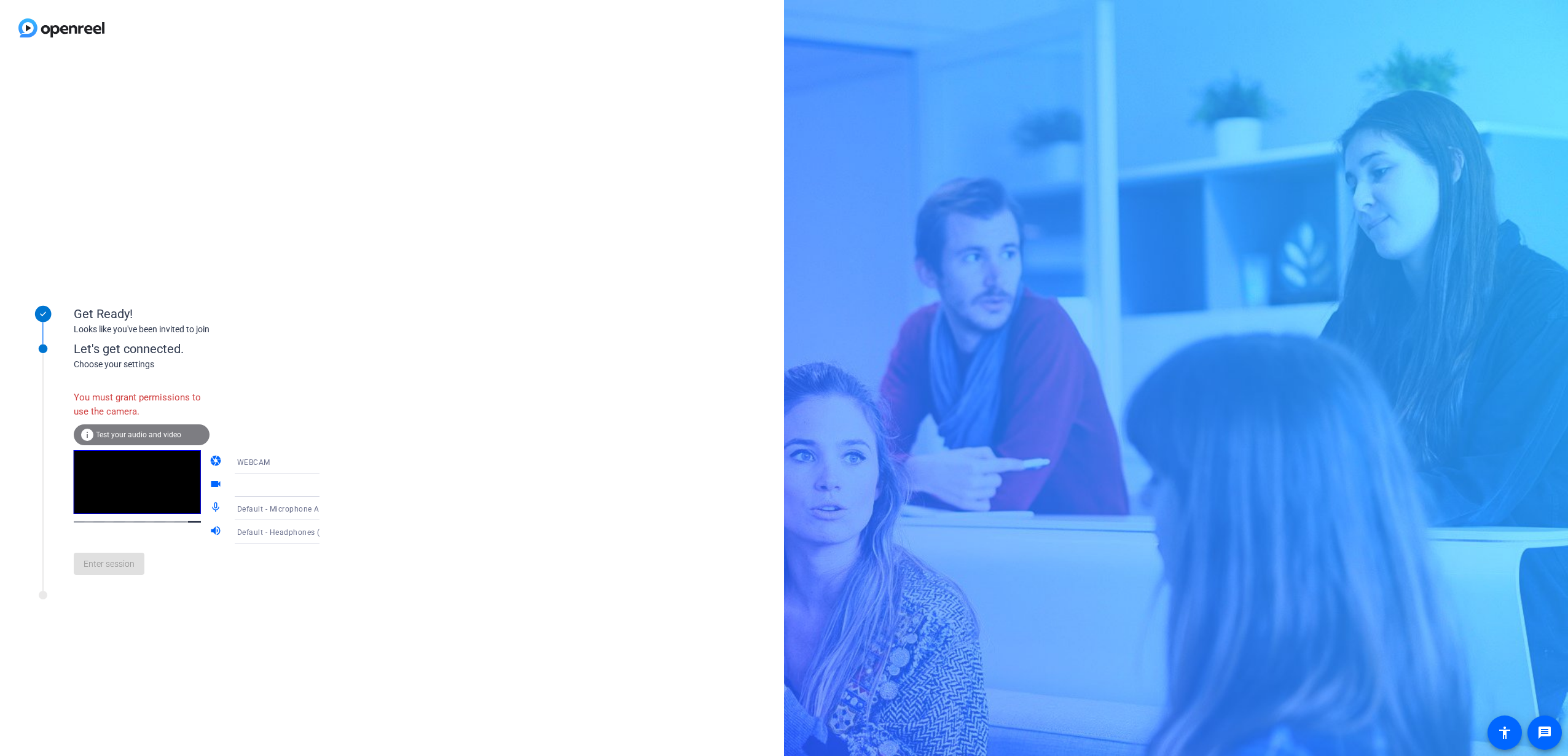
drag, startPoint x: 105, startPoint y: 395, endPoint x: 200, endPoint y: 412, distance: 96.5
click at [200, 412] on div "You must grant permissions to use the camera. info Test your audio and video ca…" at bounding box center [209, 484] width 271 height 199
drag, startPoint x: 200, startPoint y: 412, endPoint x: 307, endPoint y: 484, distance: 129.0
click at [325, 484] on icon at bounding box center [332, 485] width 15 height 15
click at [328, 485] on icon at bounding box center [332, 485] width 6 height 3
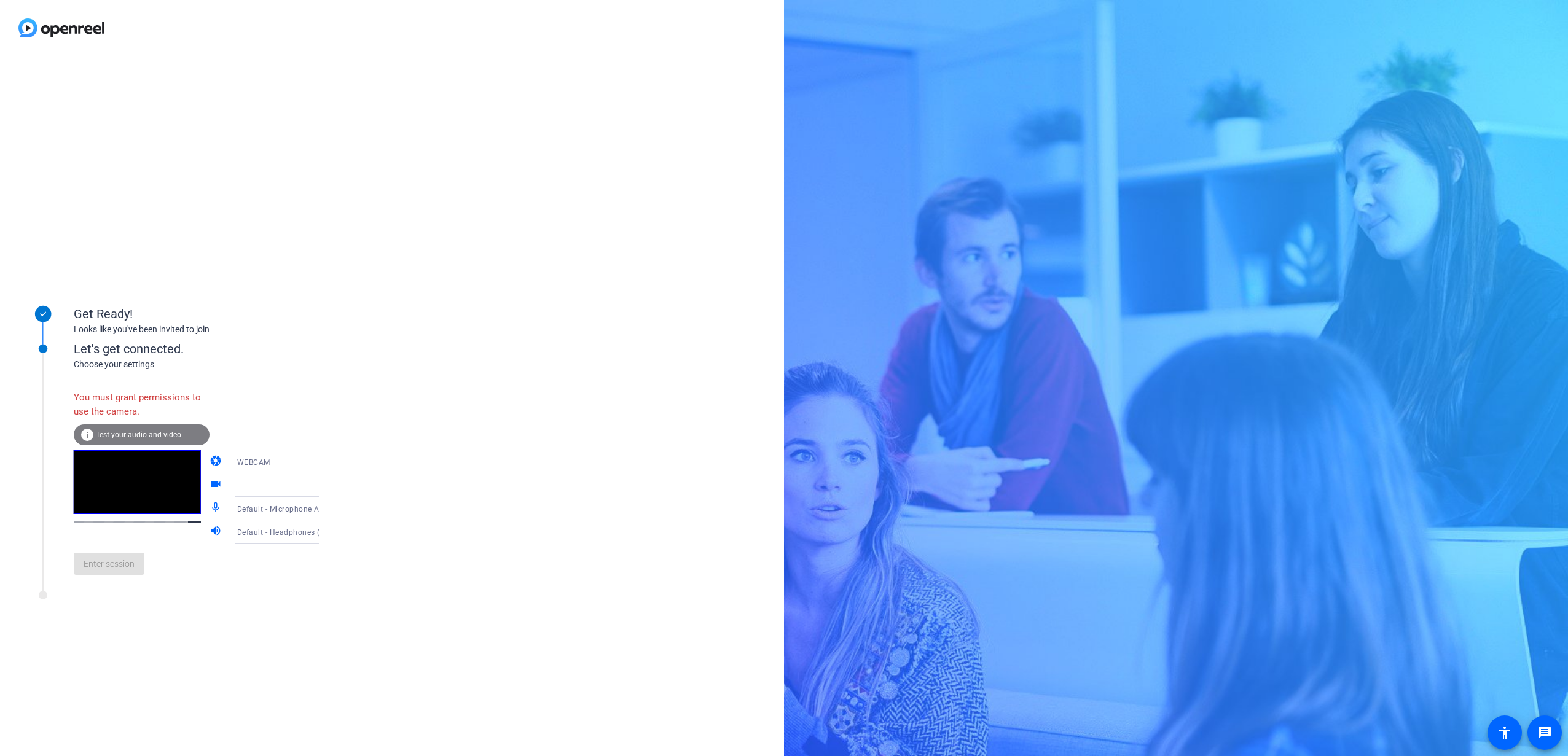
click at [141, 616] on div "Get Ready! Looks like you've been invited to join Let's get connected. Choose y…" at bounding box center [392, 406] width 784 height 700
click at [284, 464] on div "WEBCAM" at bounding box center [284, 462] width 92 height 15
click at [233, 519] on mat-option "DESKTOP" at bounding box center [267, 510] width 105 height 24
drag, startPoint x: 75, startPoint y: 399, endPoint x: 223, endPoint y: 406, distance: 148.2
click at [223, 406] on div "Can't share your screen. You must grant permissions. info Test your audio and v…" at bounding box center [209, 484] width 271 height 199
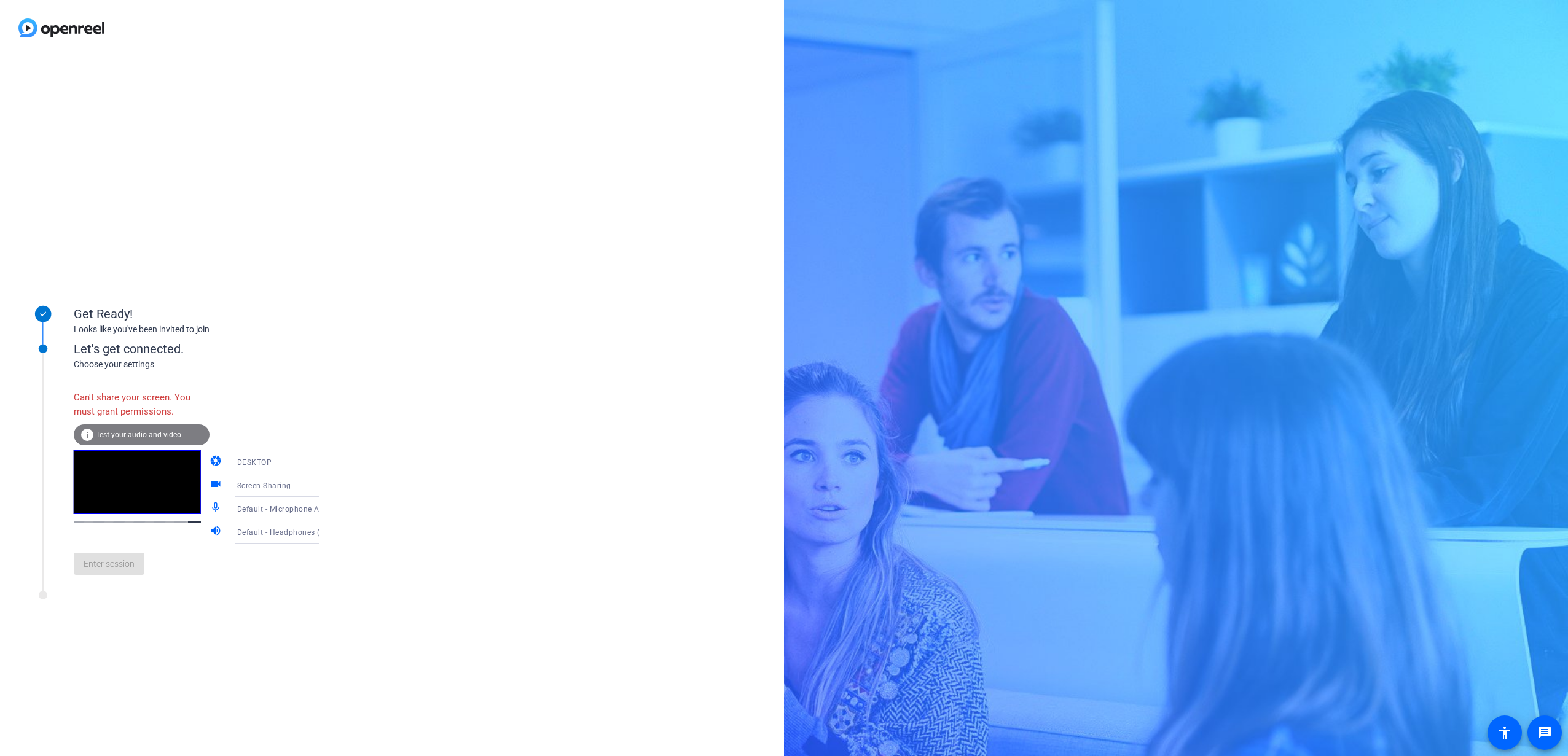
drag, startPoint x: 223, startPoint y: 406, endPoint x: 290, endPoint y: 484, distance: 102.8
click at [290, 484] on div "Screen Sharing" at bounding box center [284, 485] width 92 height 15
click at [269, 505] on span "Screen Sharing" at bounding box center [246, 508] width 53 height 15
click at [240, 591] on div at bounding box center [166, 598] width 307 height 15
click at [72, 569] on div at bounding box center [43, 451] width 62 height 267
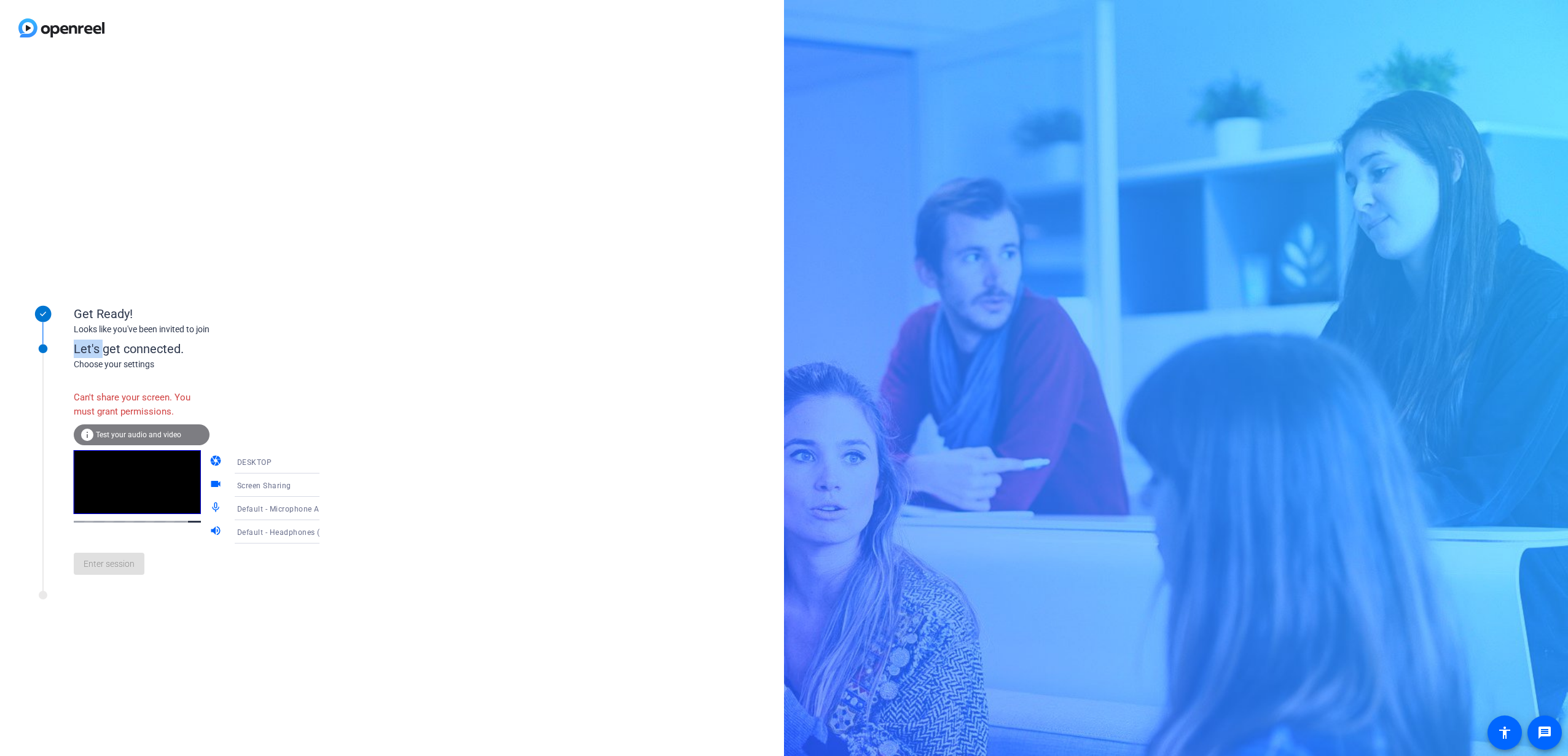
click at [72, 569] on div at bounding box center [43, 451] width 62 height 267
click at [76, 569] on div "Let's get connected. Choose your settings Can't share your screen. You must gra…" at bounding box center [166, 455] width 307 height 273
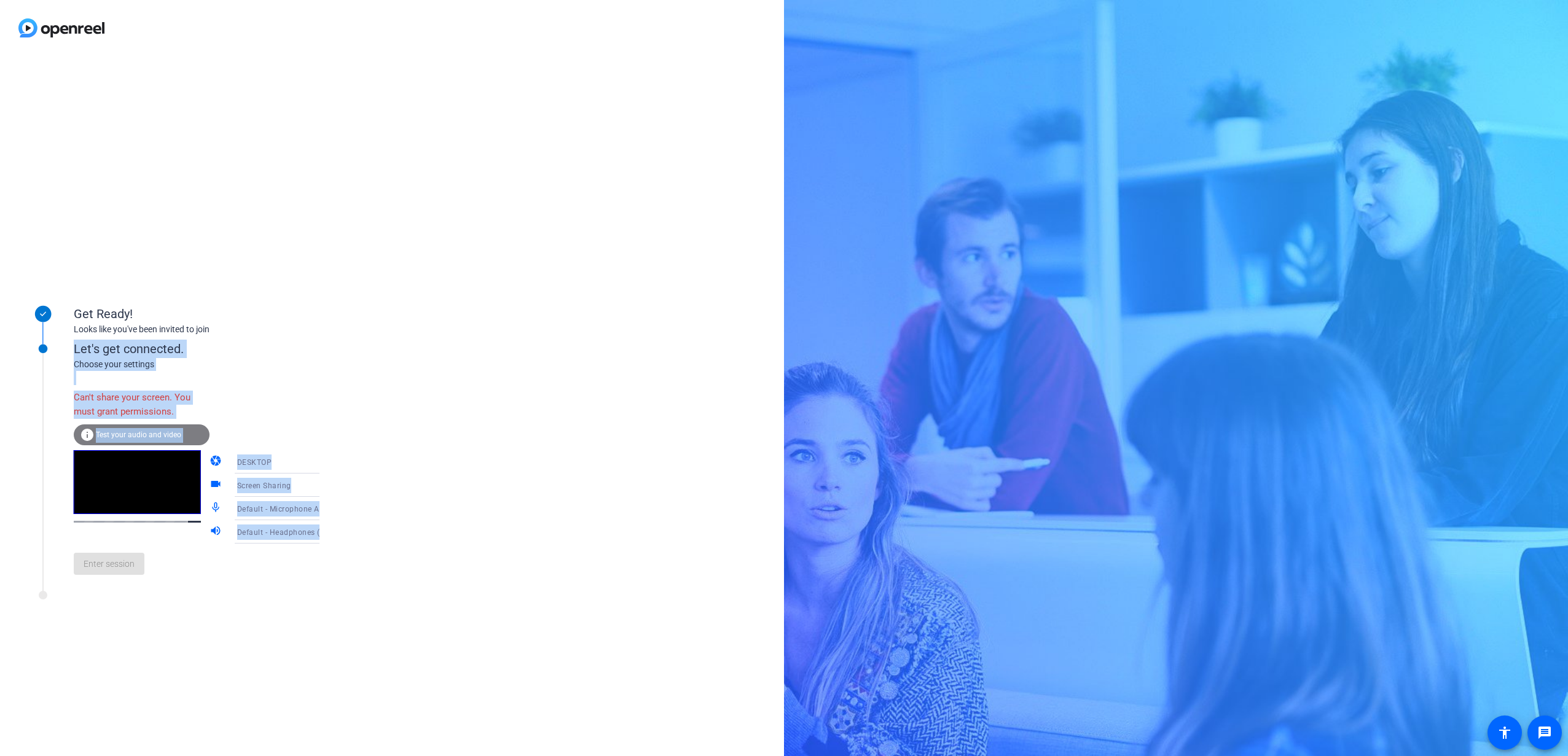
drag, startPoint x: 76, startPoint y: 569, endPoint x: 135, endPoint y: 569, distance: 59.0
click at [135, 569] on div "Enter session" at bounding box center [209, 564] width 271 height 40
click at [165, 576] on div "Enter session" at bounding box center [209, 564] width 271 height 40
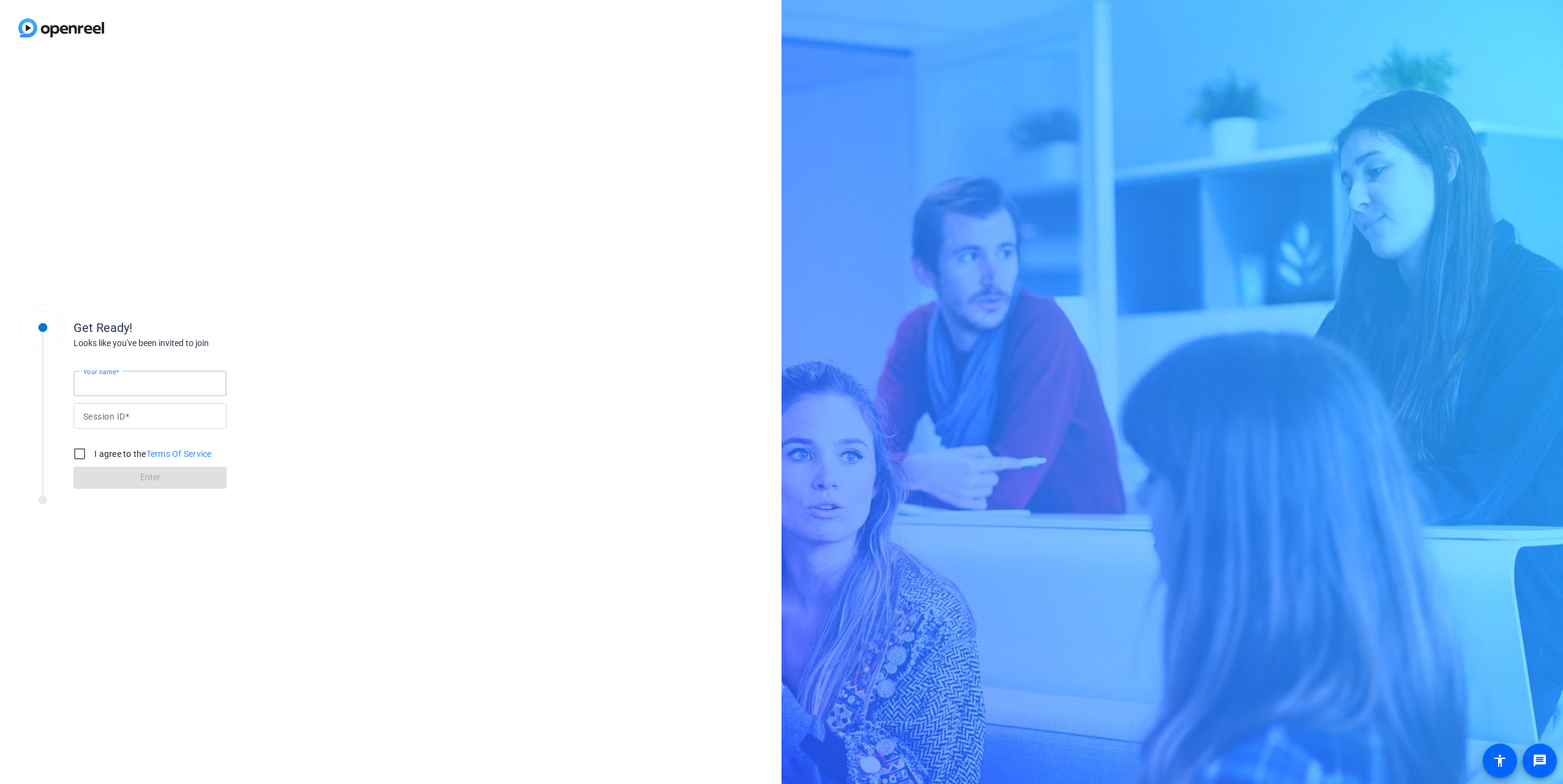
click at [137, 381] on input "Your name" at bounding box center [150, 383] width 134 height 15
type input "[PERSON_NAME]"
click at [139, 422] on input "Session ID" at bounding box center [150, 416] width 134 height 15
type input "SfVm"
click at [76, 456] on input "I agree to the Terms Of Service" at bounding box center [79, 453] width 24 height 24
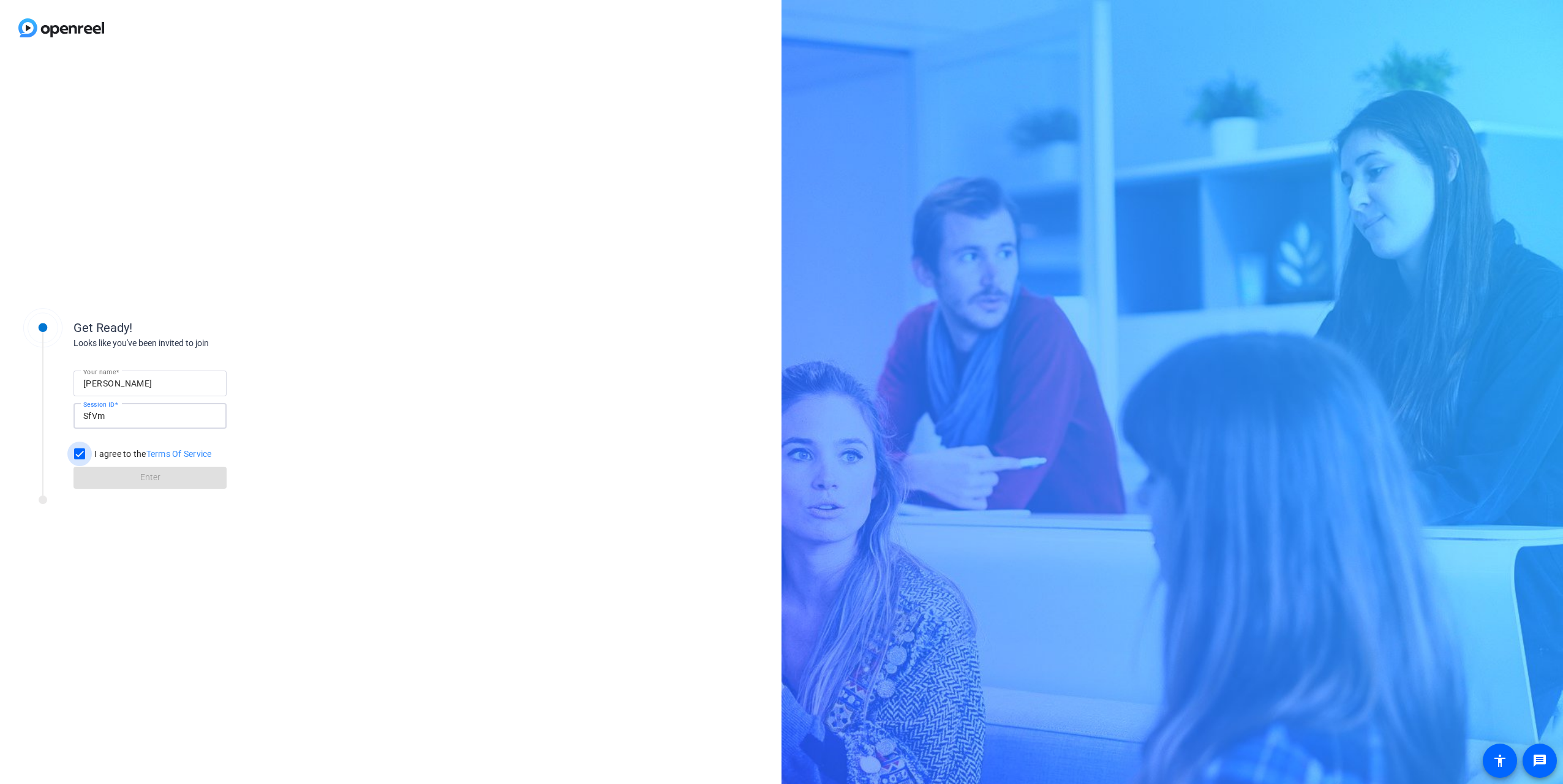
checkbox input "true"
click at [159, 482] on span "Enter" at bounding box center [150, 477] width 20 height 13
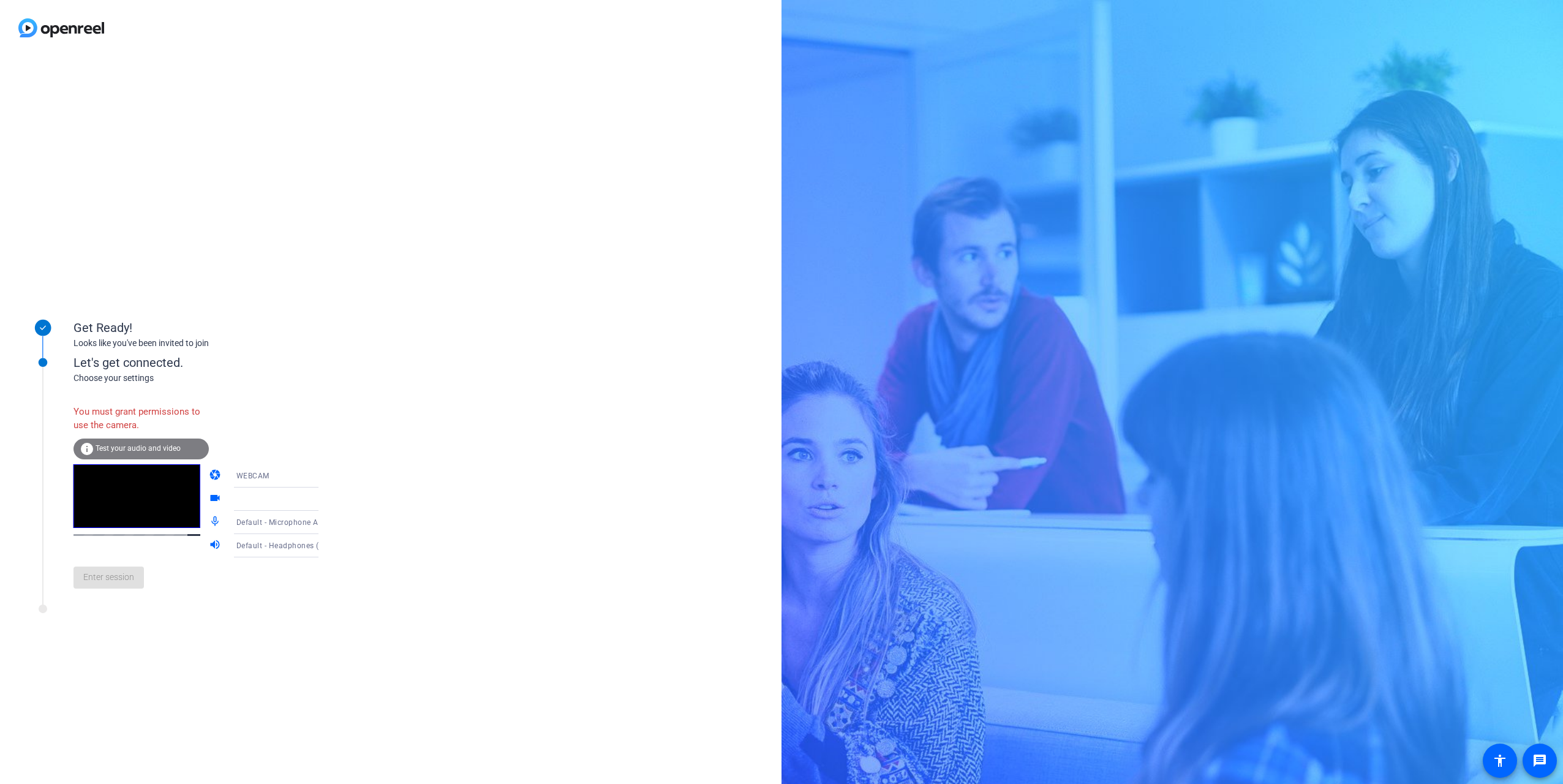
click at [297, 476] on div "WEBCAM" at bounding box center [283, 476] width 92 height 15
click at [264, 527] on mat-option "DESKTOP" at bounding box center [266, 524] width 105 height 24
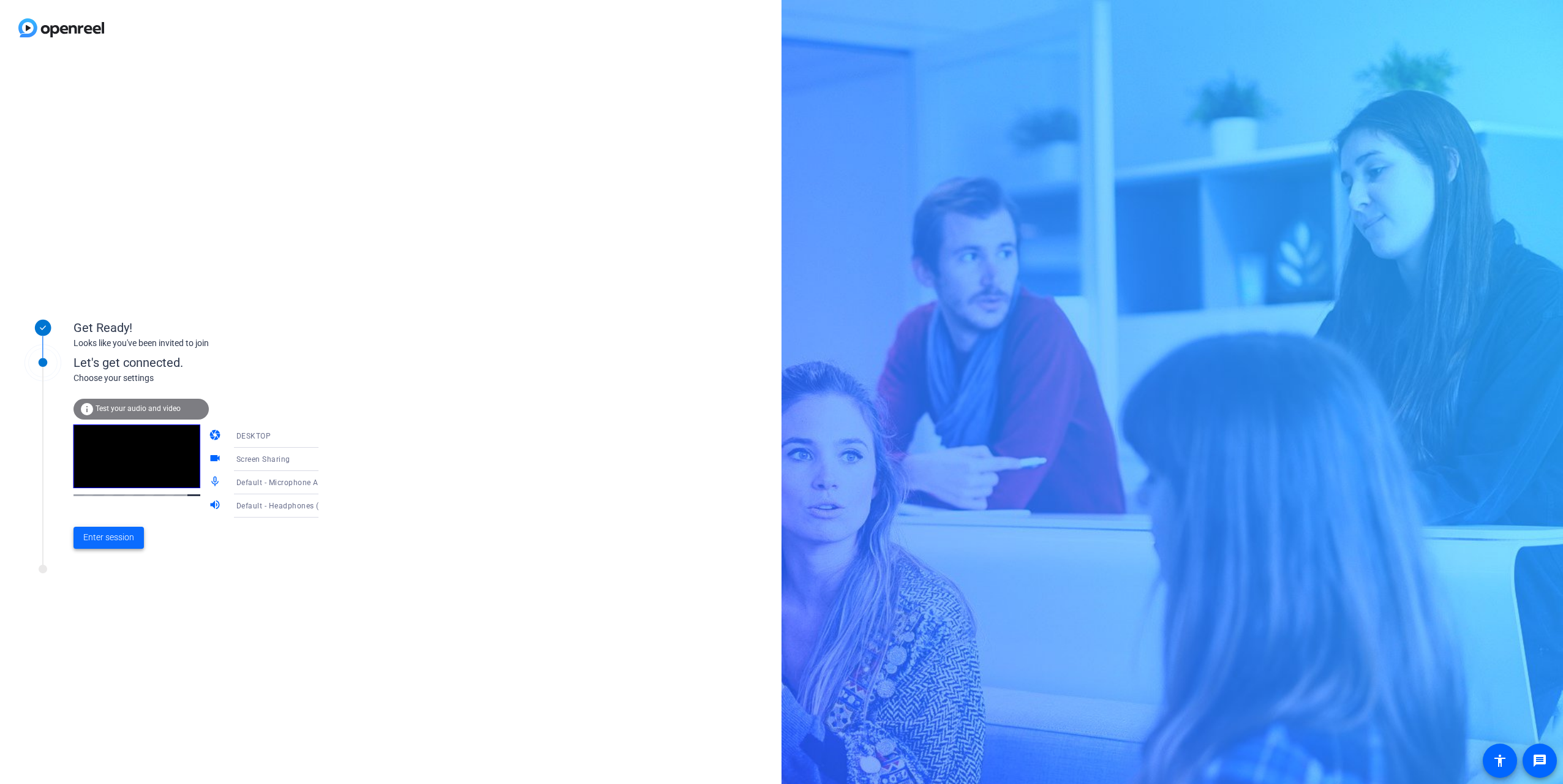
click at [100, 537] on span "Enter session" at bounding box center [108, 537] width 51 height 13
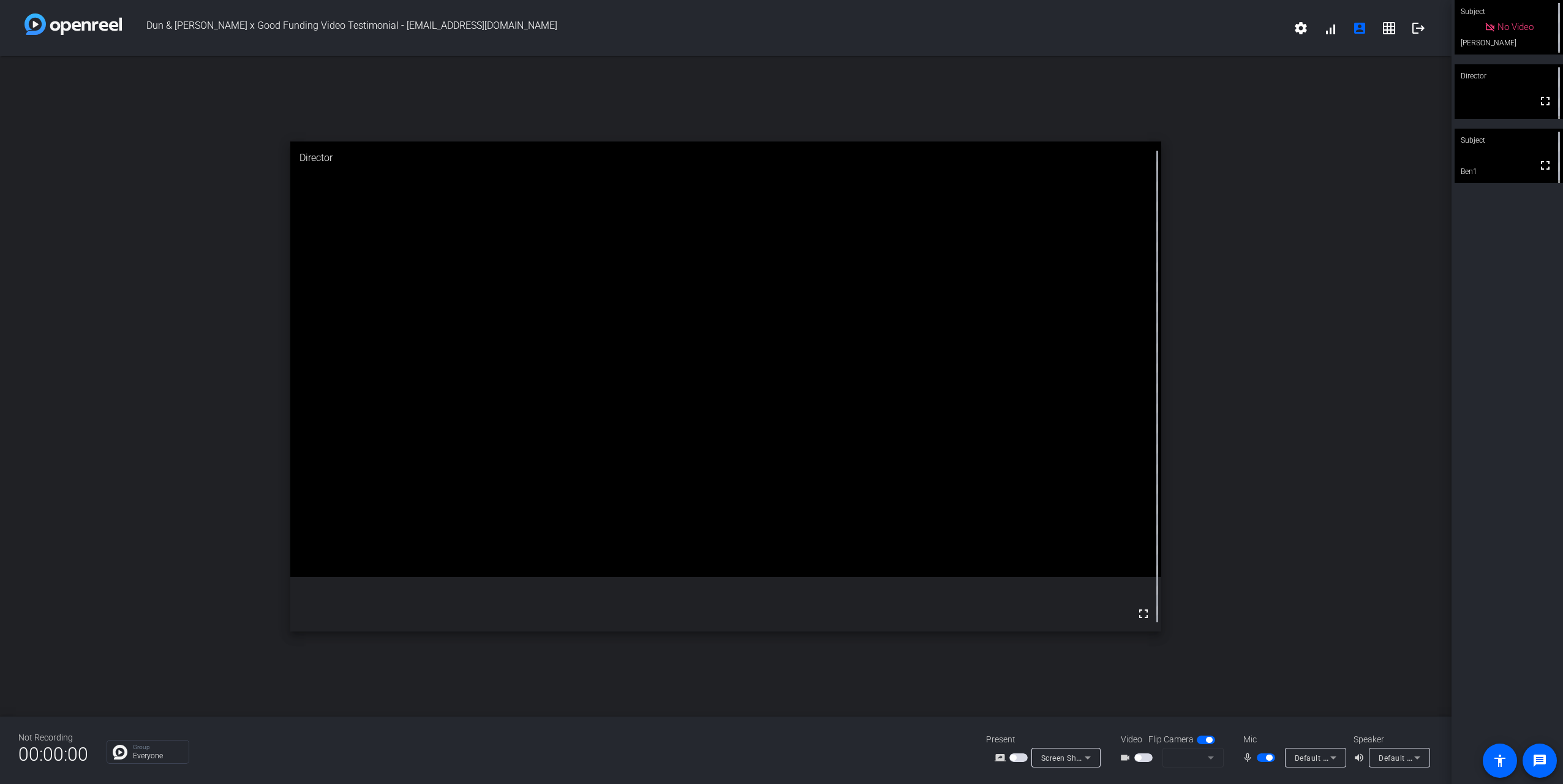
click at [1264, 763] on mat-slide-toggle at bounding box center [1267, 757] width 21 height 13
click at [1262, 760] on span "button" at bounding box center [1266, 757] width 19 height 8
click at [1267, 759] on span "button" at bounding box center [1266, 757] width 19 height 8
click at [1260, 757] on span "button" at bounding box center [1266, 757] width 19 height 8
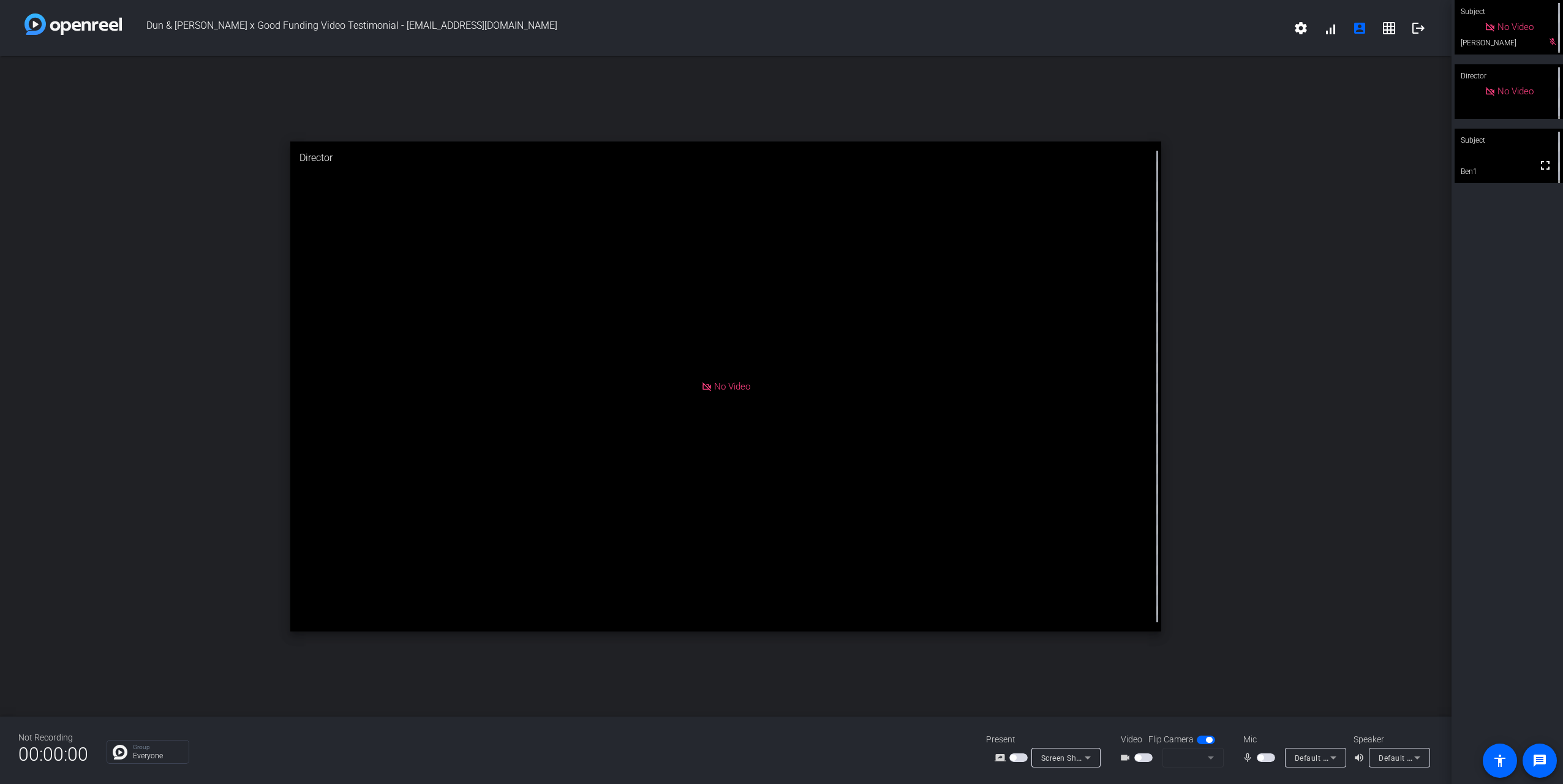
click at [1484, 143] on div "Subject" at bounding box center [1509, 140] width 109 height 23
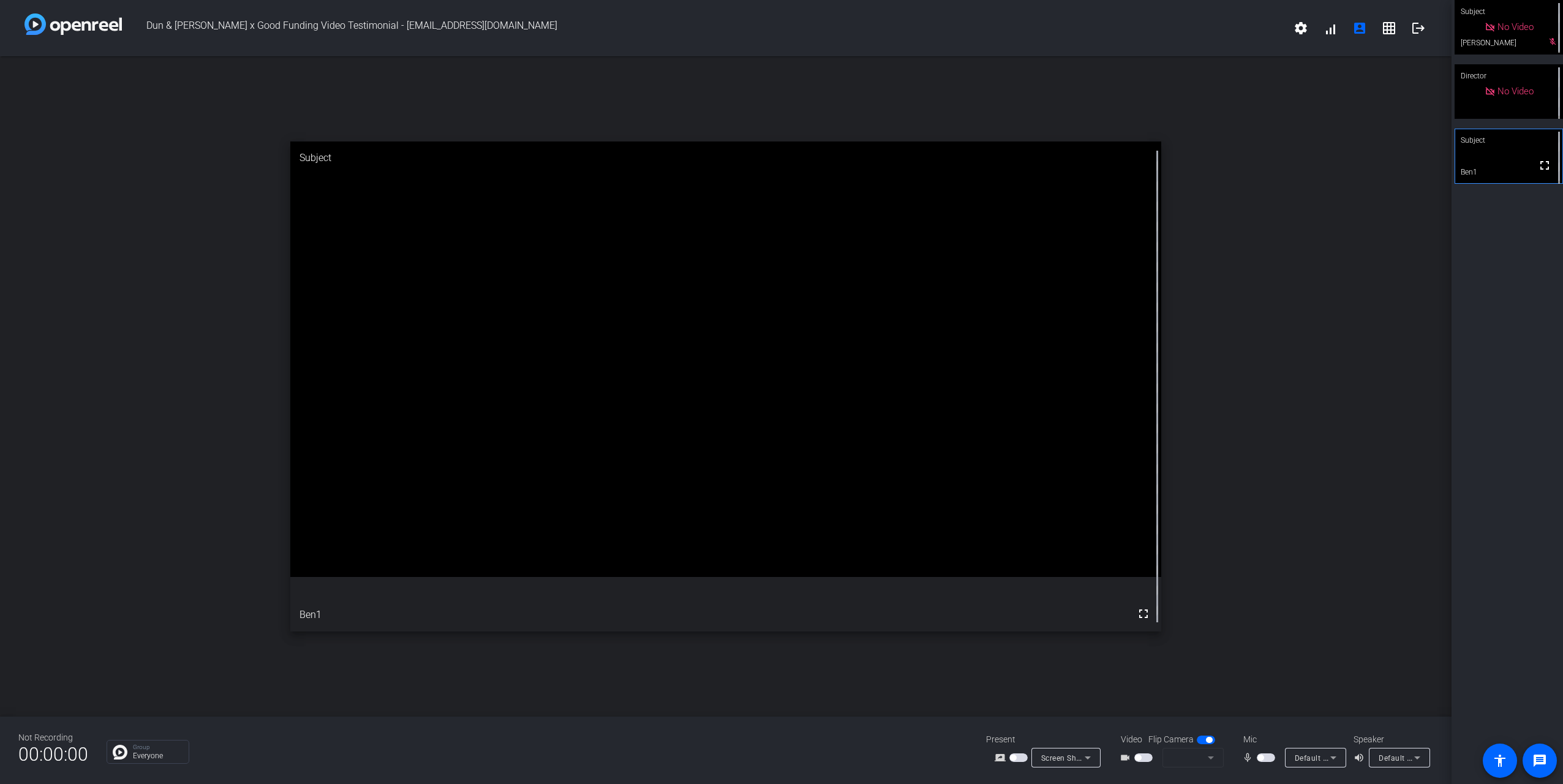
click at [1484, 143] on div "Subject" at bounding box center [1509, 140] width 109 height 23
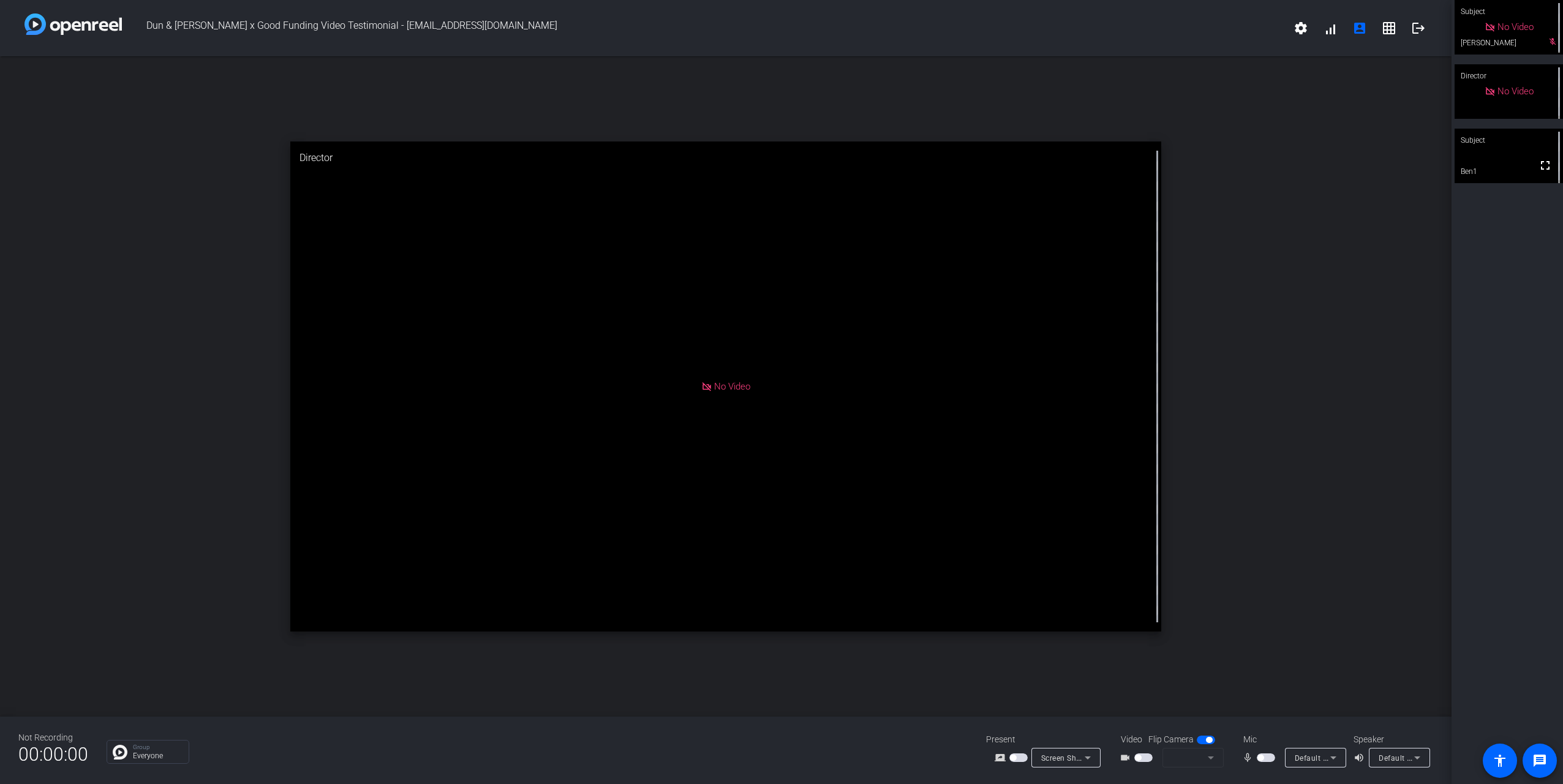
click at [1502, 146] on div "Subject" at bounding box center [1509, 140] width 109 height 23
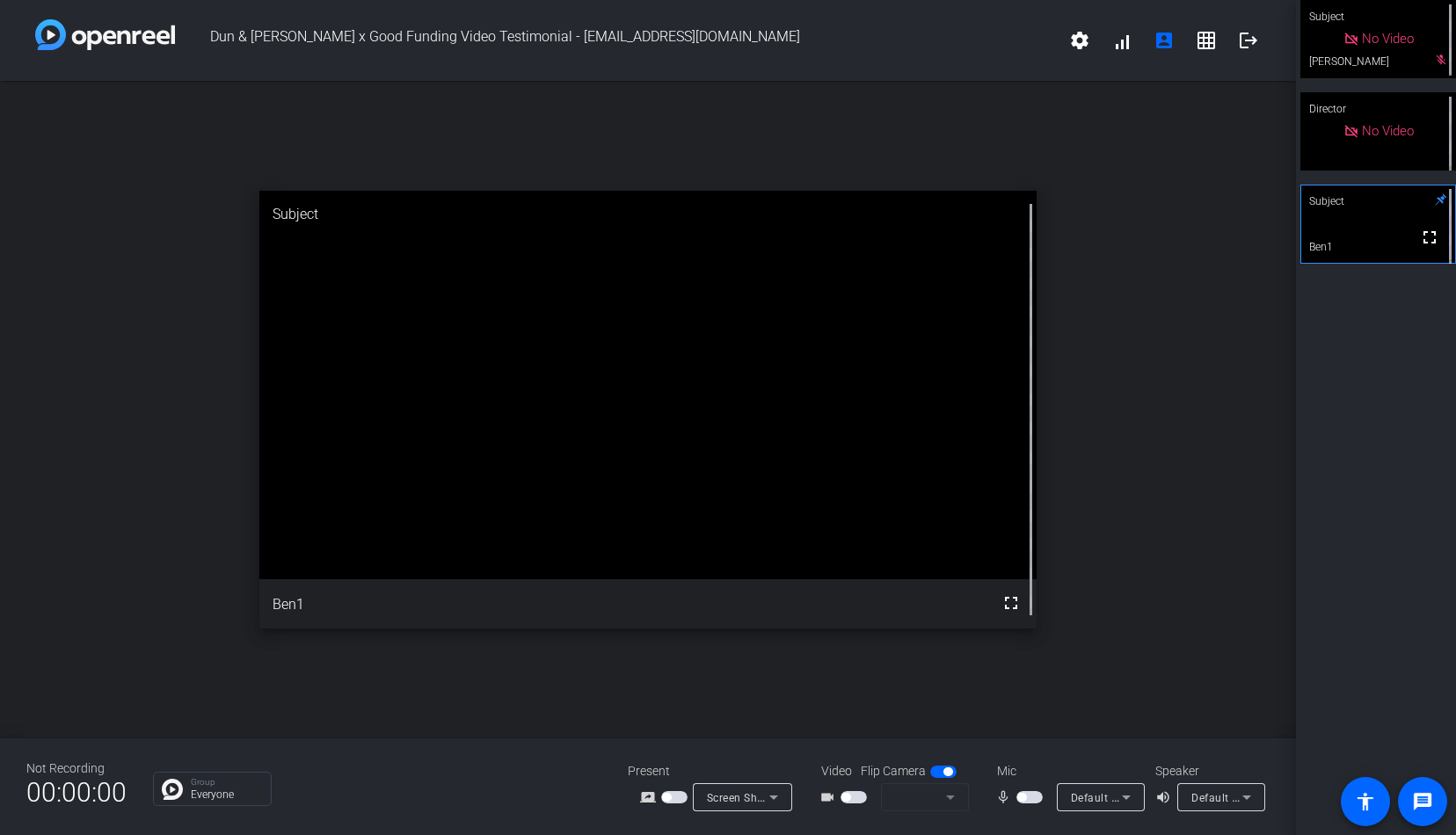
click at [1032, 796] on span "button" at bounding box center [1029, 796] width 27 height 12
click at [855, 797] on span "button" at bounding box center [854, 796] width 27 height 12
click at [847, 795] on span "button" at bounding box center [854, 796] width 27 height 12
click at [1022, 796] on span "button" at bounding box center [1029, 796] width 27 height 12
